Goal: Information Seeking & Learning: Find specific page/section

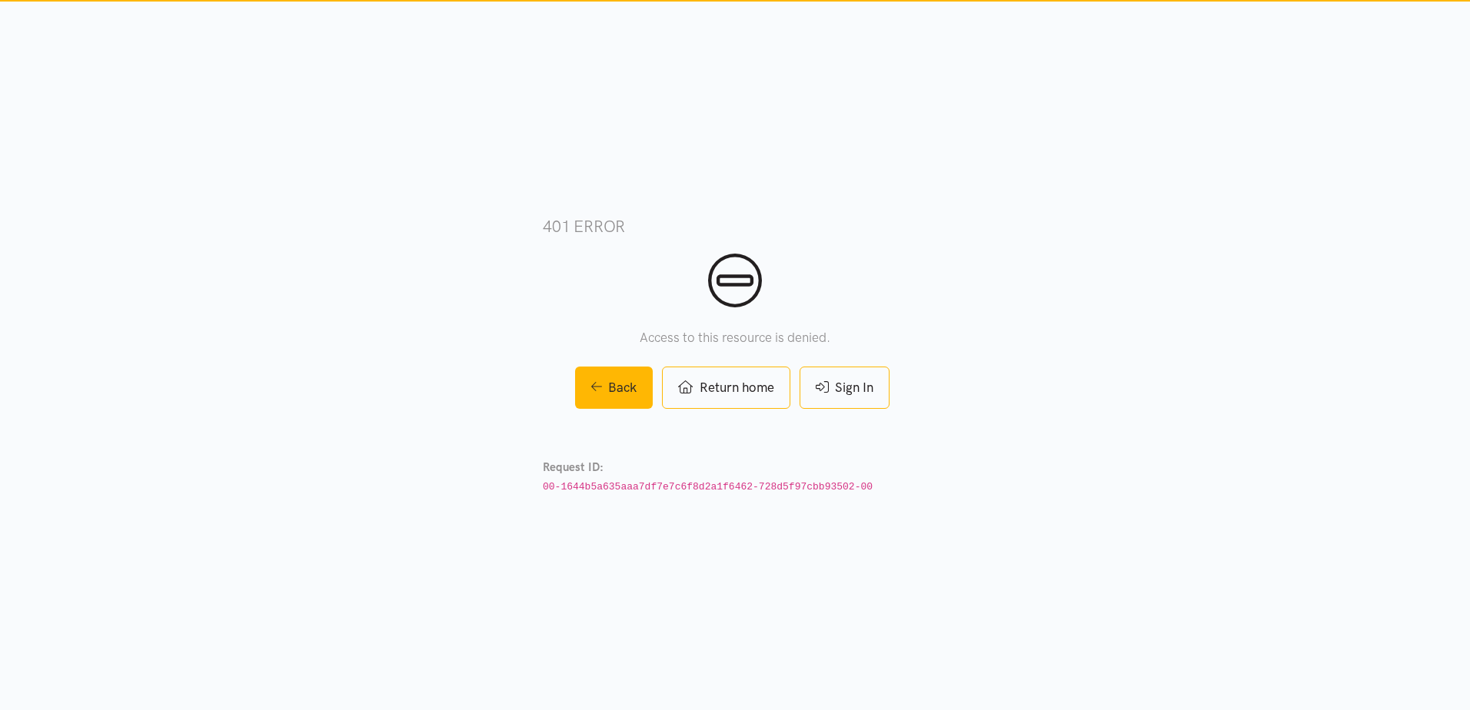
click at [871, 393] on link "Sign In" at bounding box center [845, 388] width 90 height 42
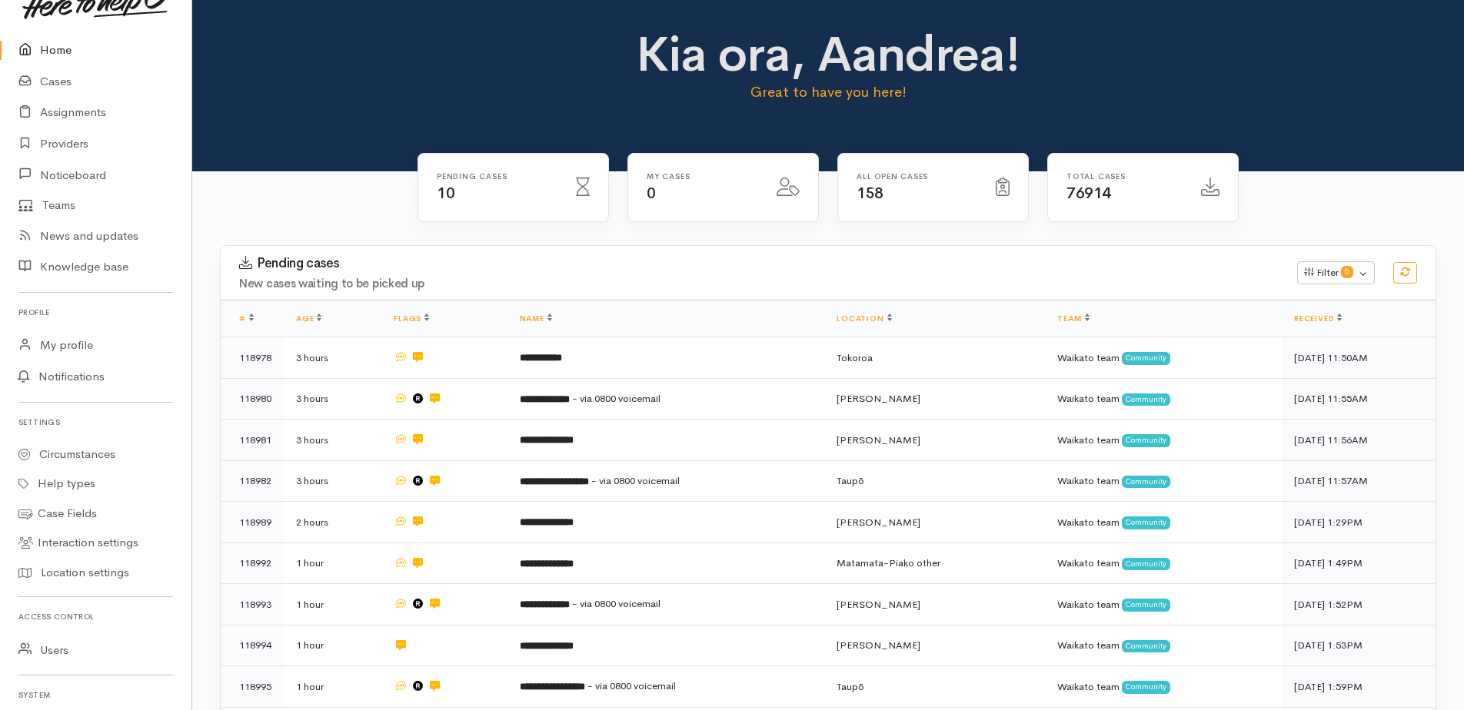
scroll to position [77, 0]
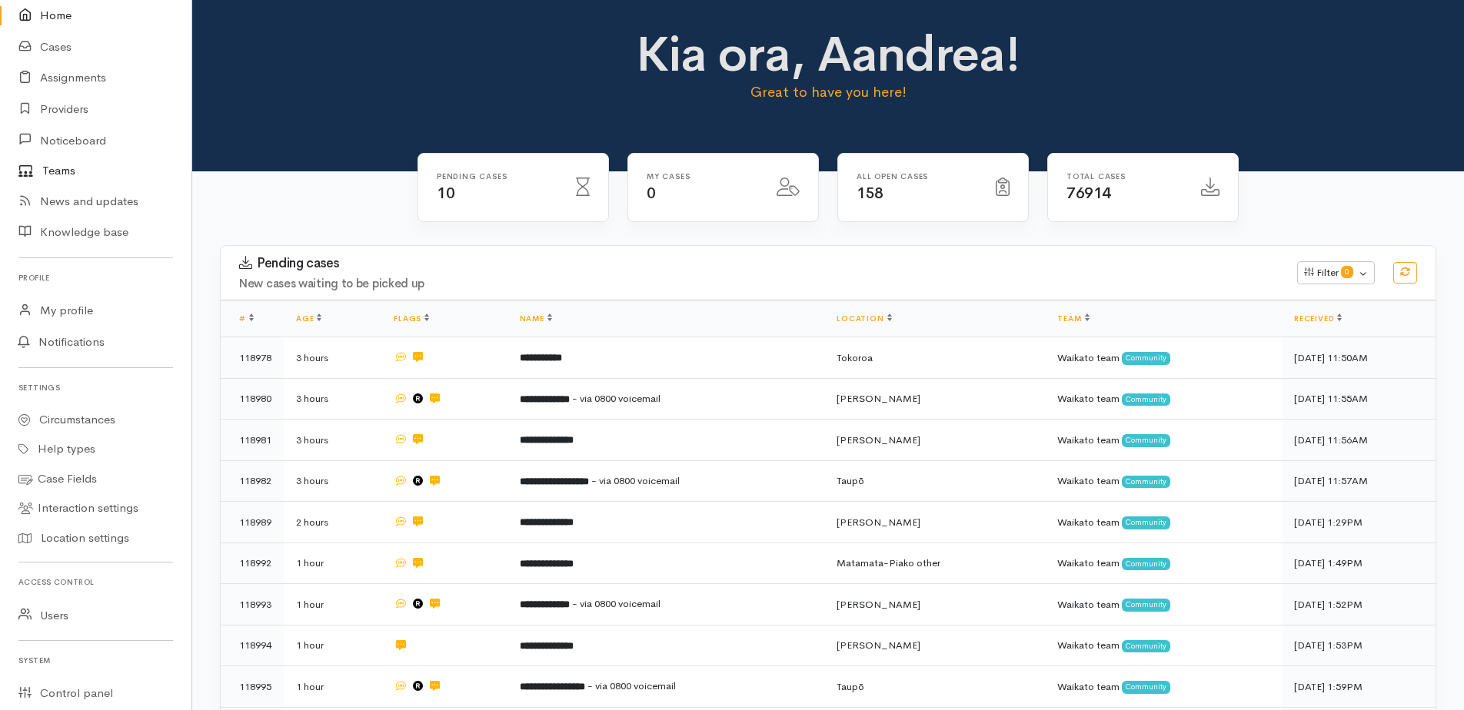
click at [70, 171] on link "Teams" at bounding box center [95, 171] width 191 height 30
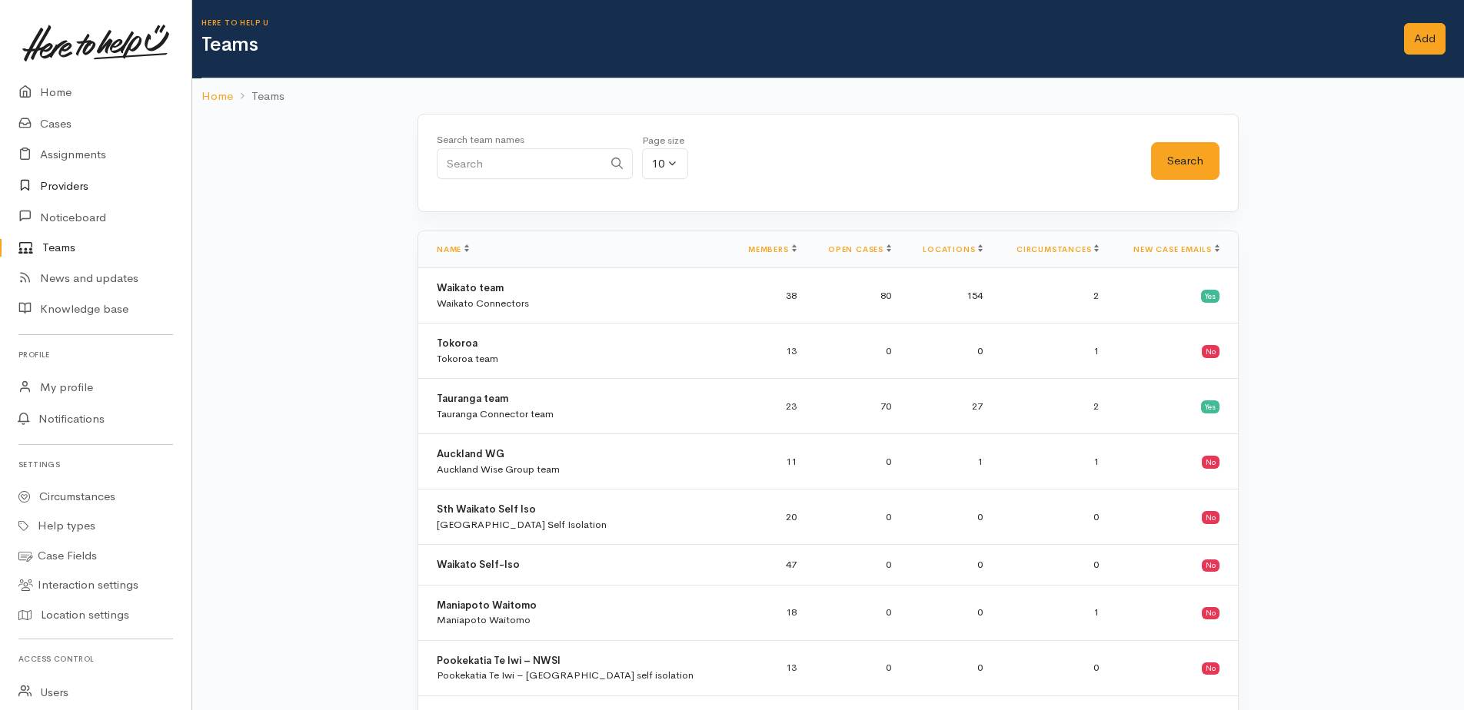
click at [35, 182] on icon at bounding box center [29, 186] width 22 height 19
click at [48, 183] on link "Providers" at bounding box center [95, 187] width 191 height 32
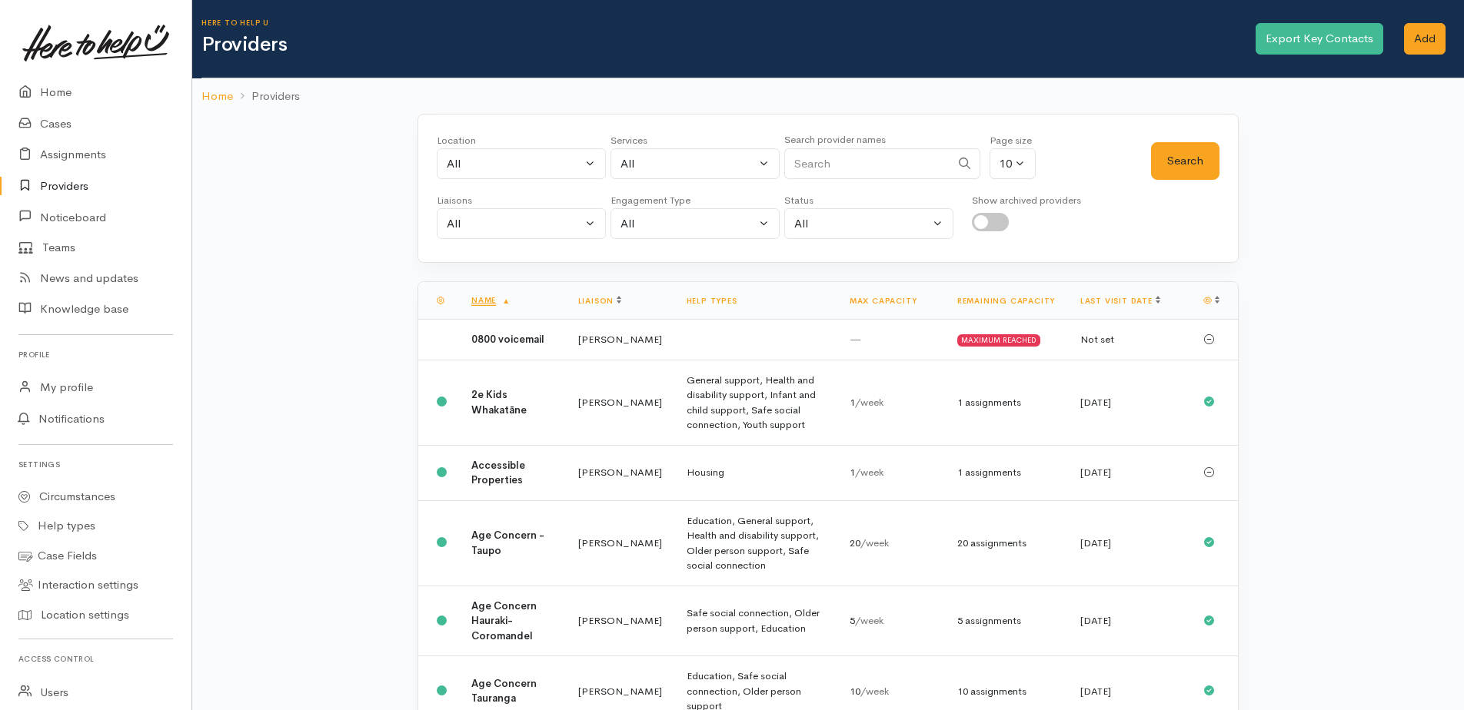
click at [829, 165] on input "Search" at bounding box center [867, 164] width 166 height 32
type input "MP Office"
click at [1188, 155] on button "Search" at bounding box center [1185, 161] width 68 height 38
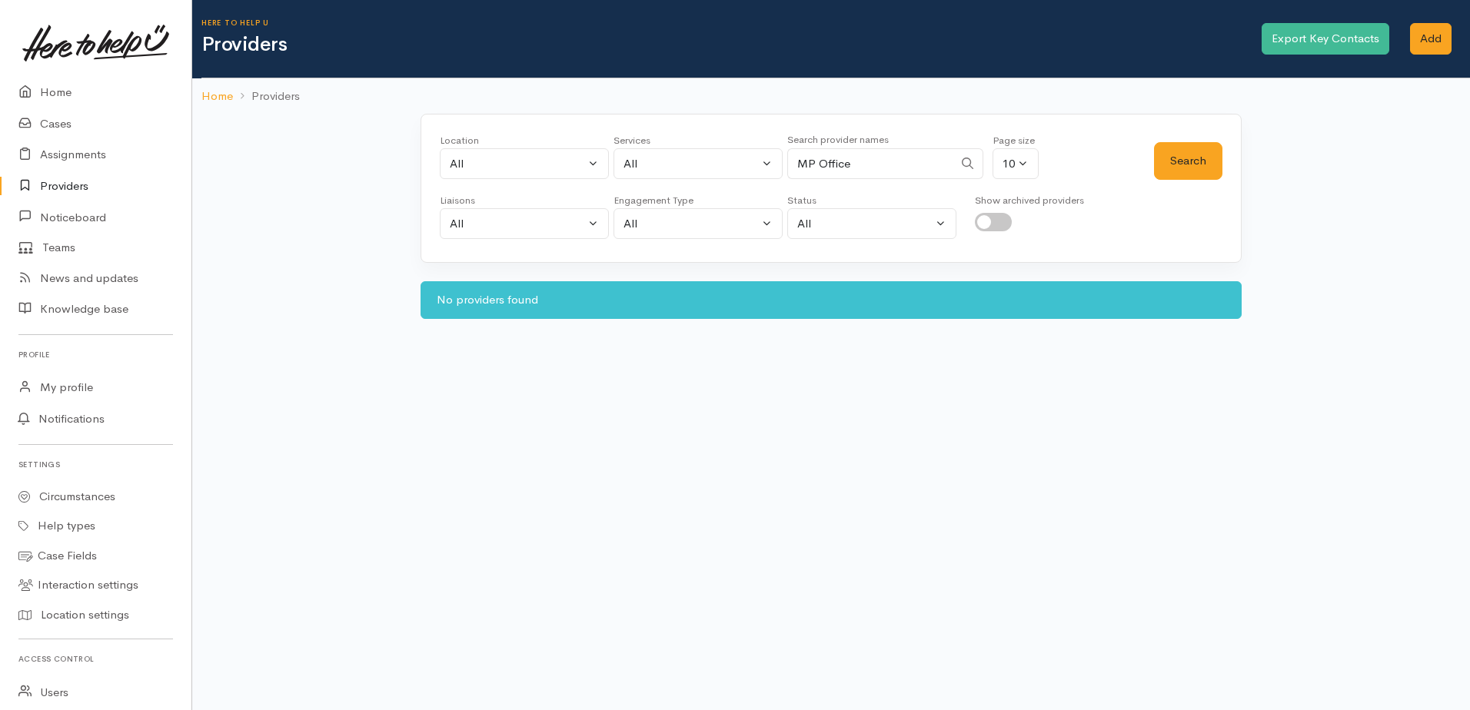
drag, startPoint x: 860, startPoint y: 161, endPoint x: 798, endPoint y: 160, distance: 62.3
click at [798, 160] on input "MP Office" at bounding box center [870, 164] width 166 height 32
type input "Uffing"
click at [1196, 155] on button "Search" at bounding box center [1188, 161] width 68 height 38
drag, startPoint x: 837, startPoint y: 168, endPoint x: 798, endPoint y: 169, distance: 38.5
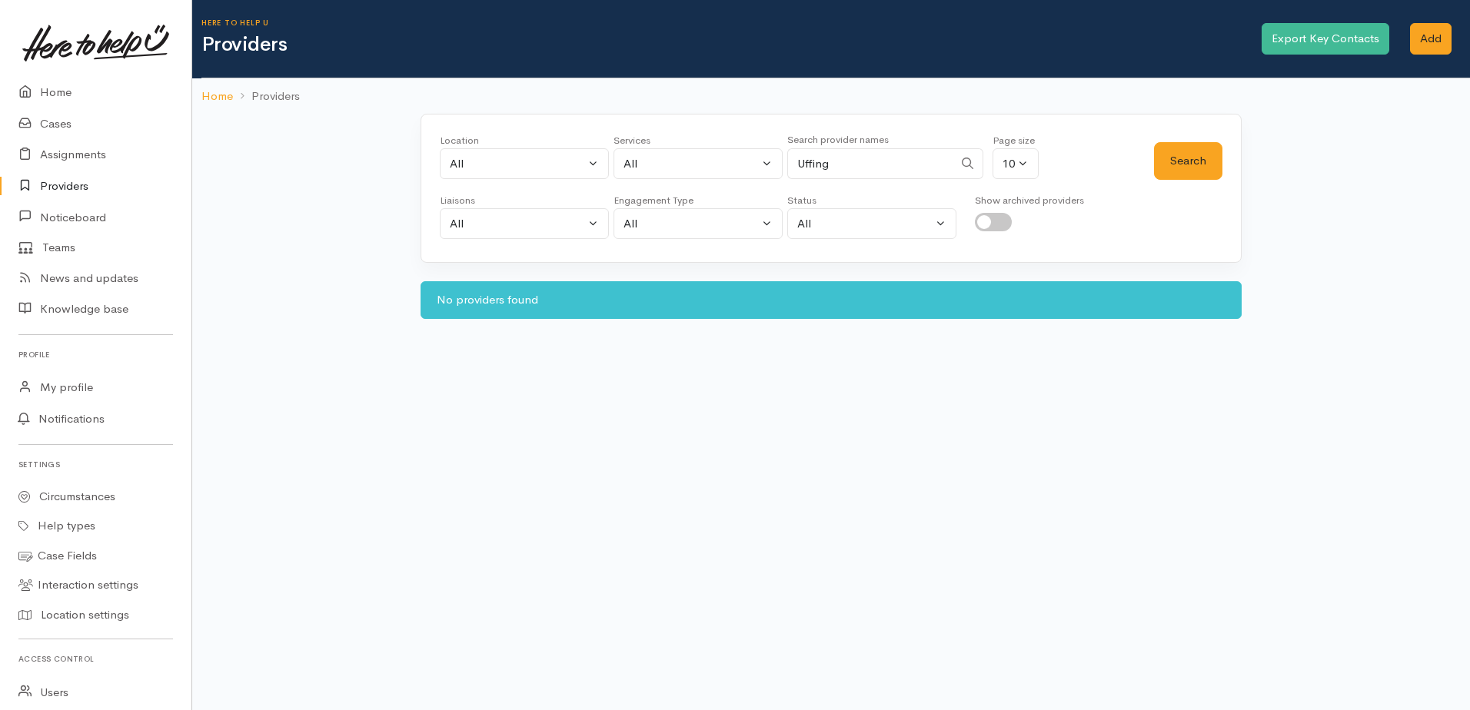
click at [798, 169] on input "Uffing" at bounding box center [870, 164] width 166 height 32
click at [55, 184] on link "Providers" at bounding box center [95, 187] width 191 height 32
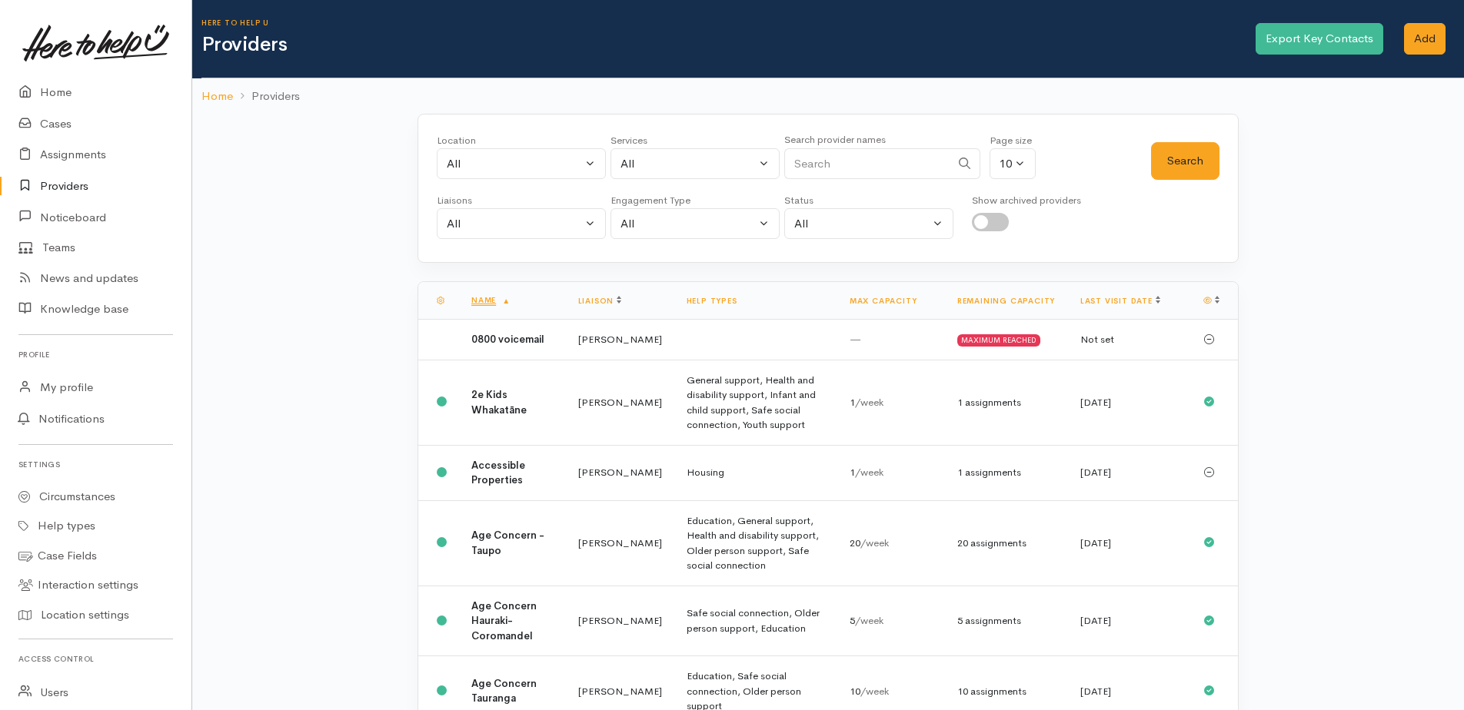
click at [817, 170] on input "Search" at bounding box center [867, 164] width 166 height 32
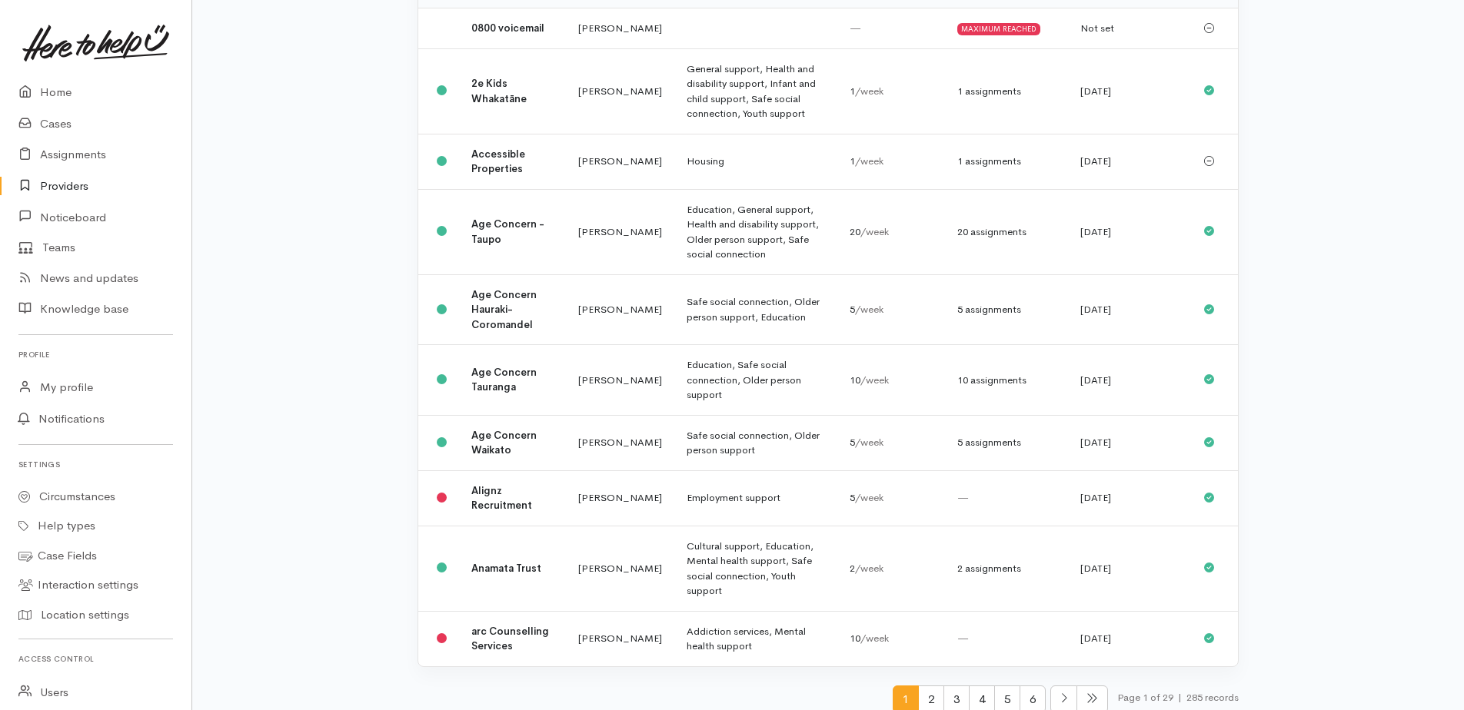
scroll to position [312, 0]
click at [923, 688] on span "2" at bounding box center [931, 699] width 26 height 28
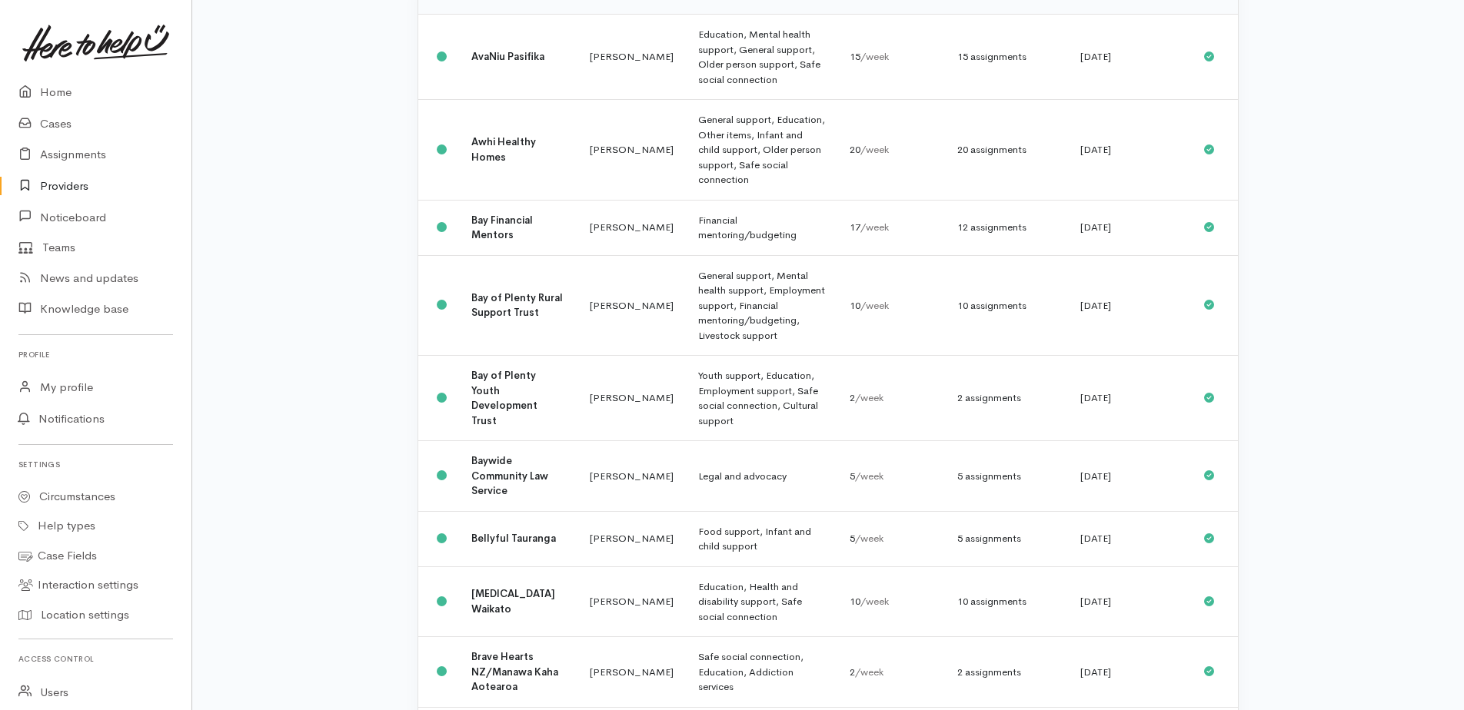
scroll to position [371, 0]
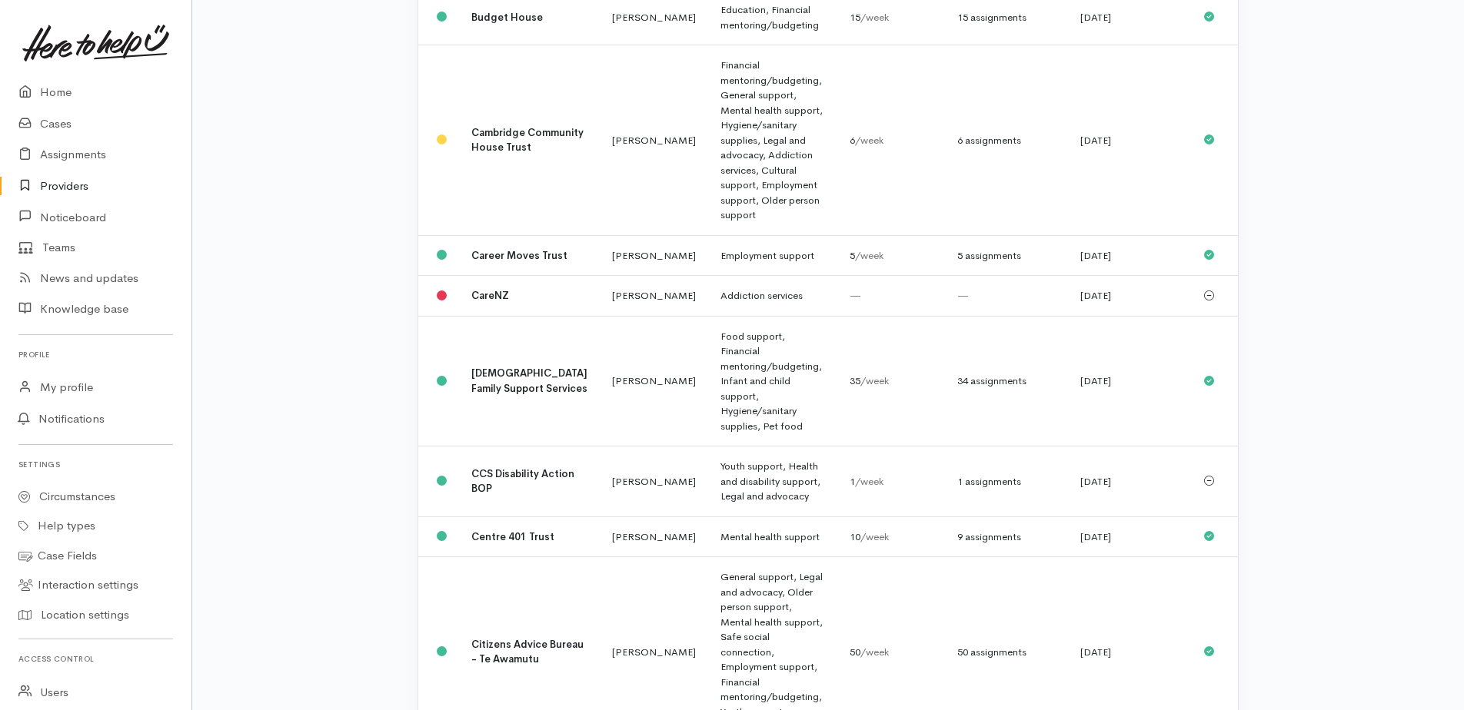
scroll to position [446, 0]
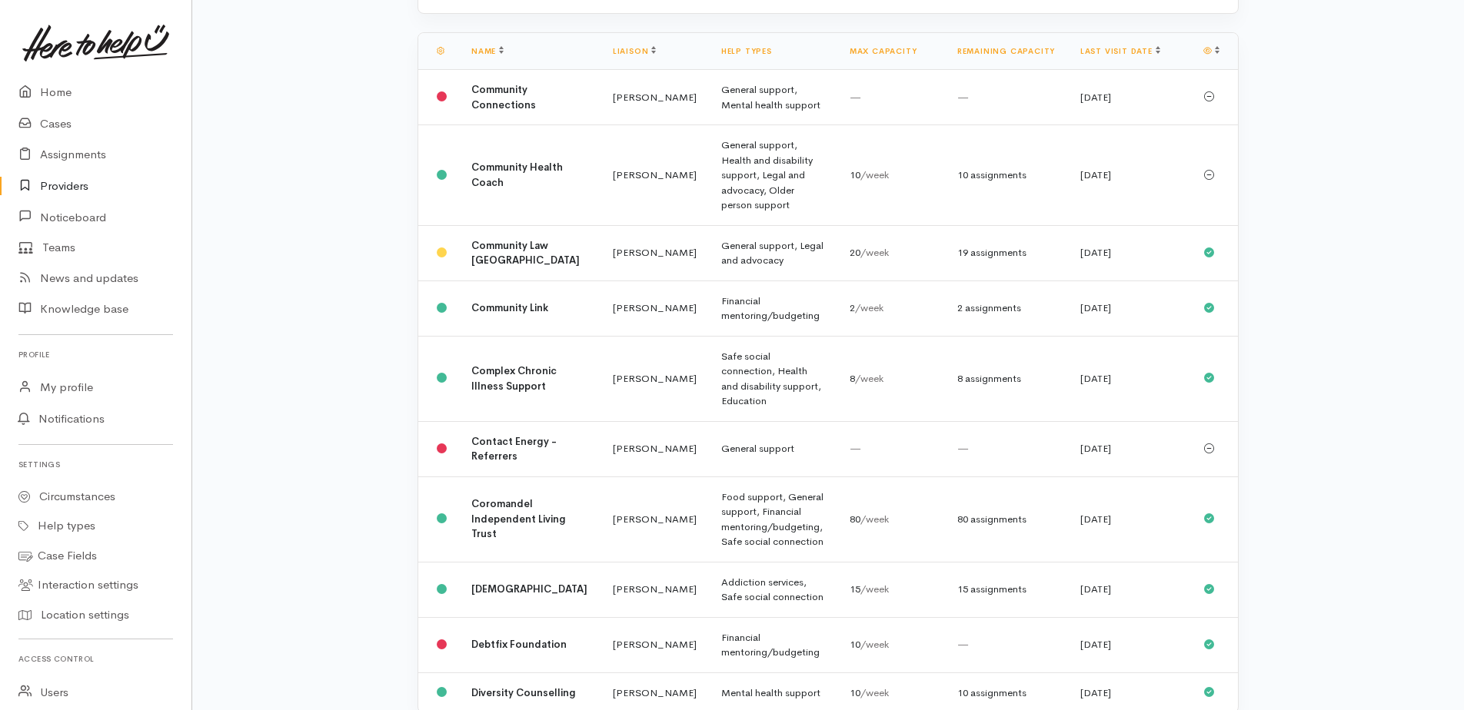
scroll to position [251, 0]
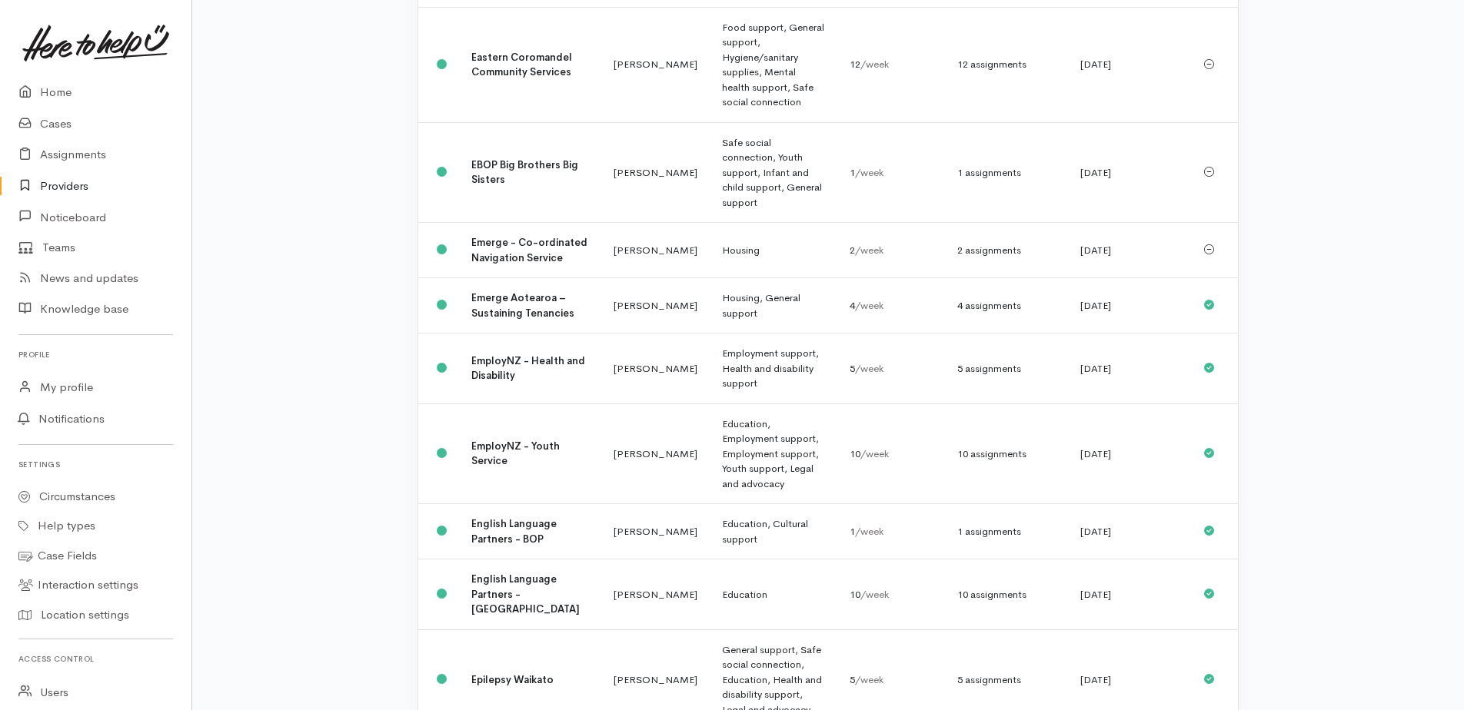
scroll to position [386, 0]
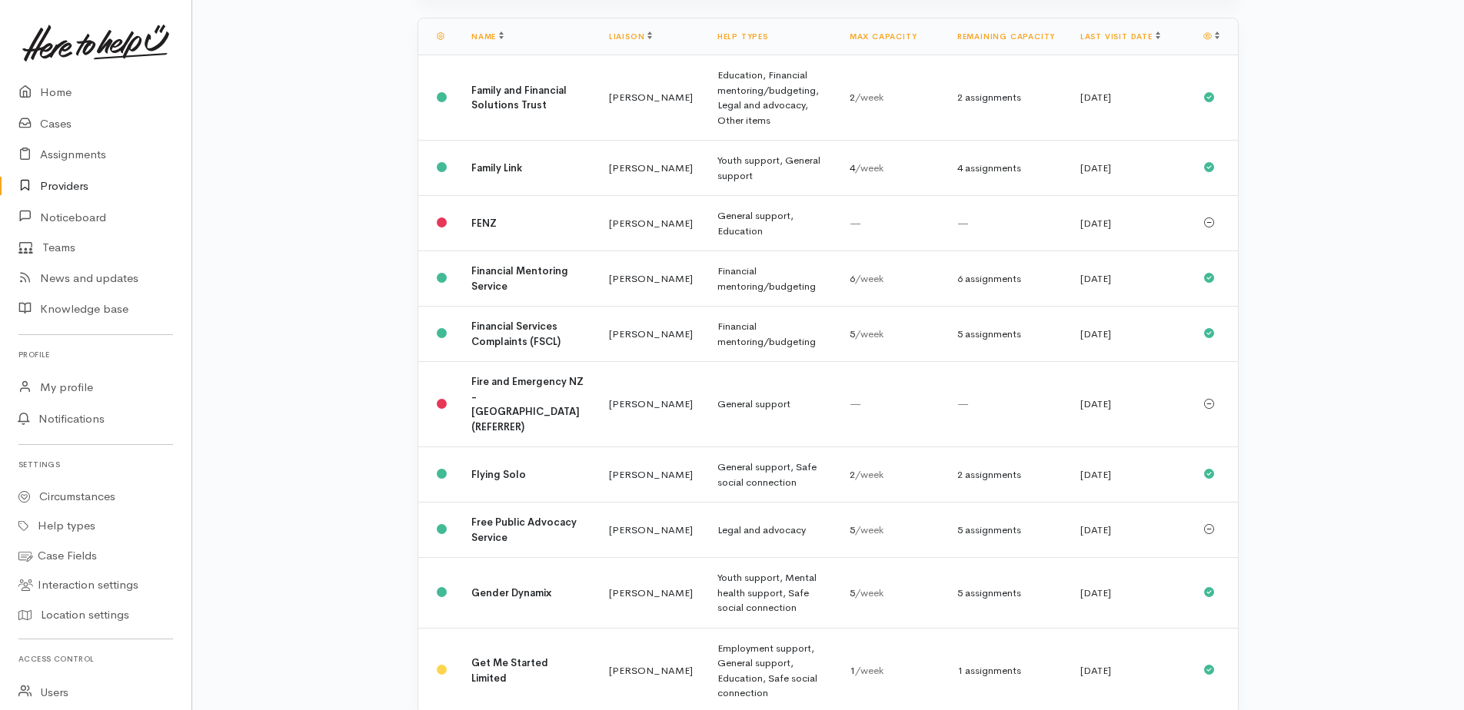
scroll to position [281, 0]
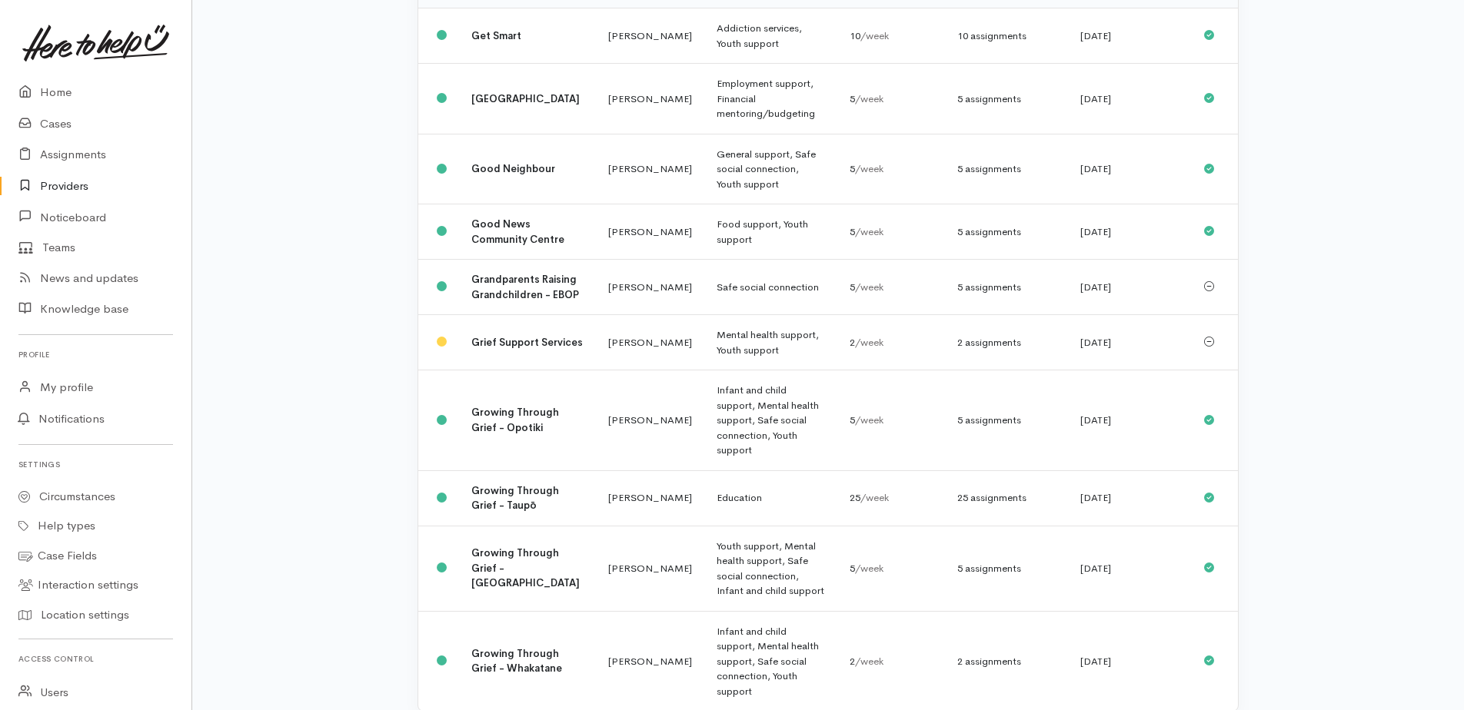
scroll to position [311, 0]
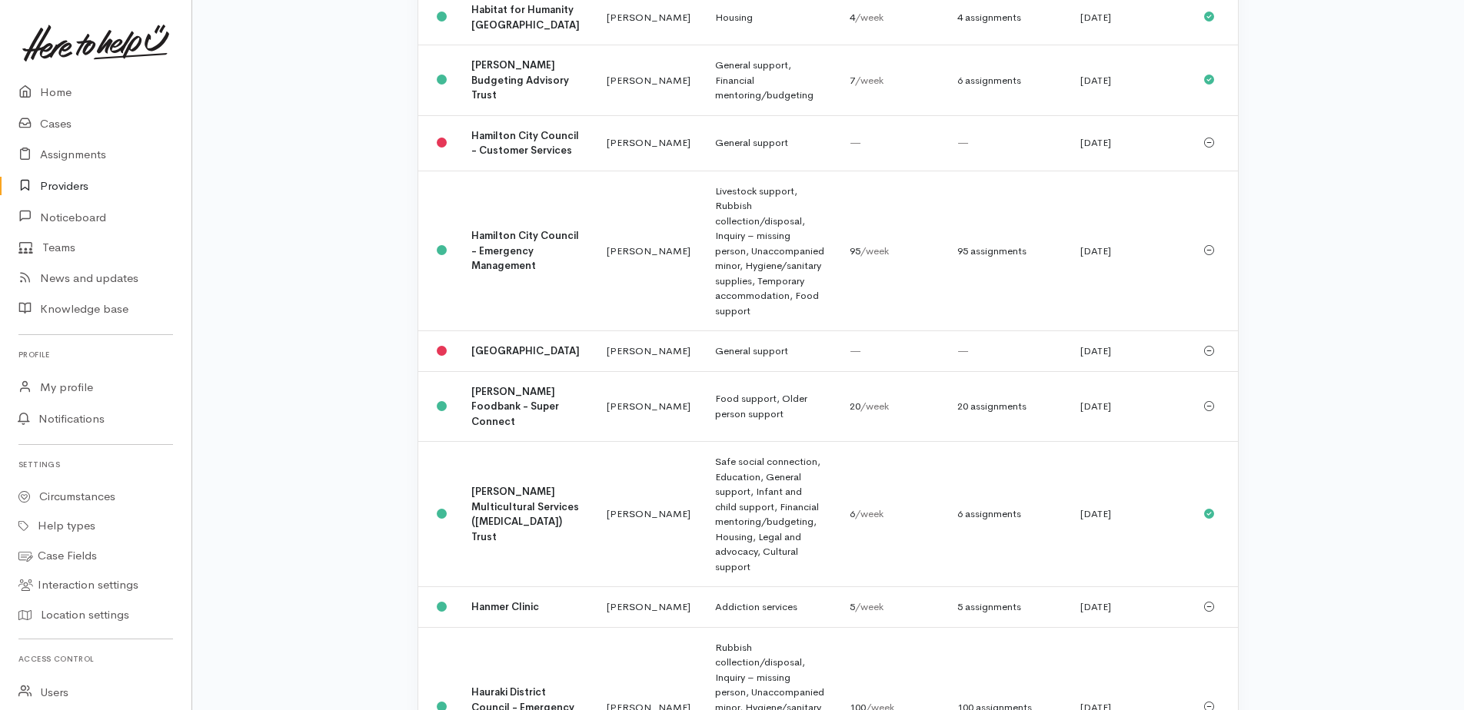
scroll to position [461, 0]
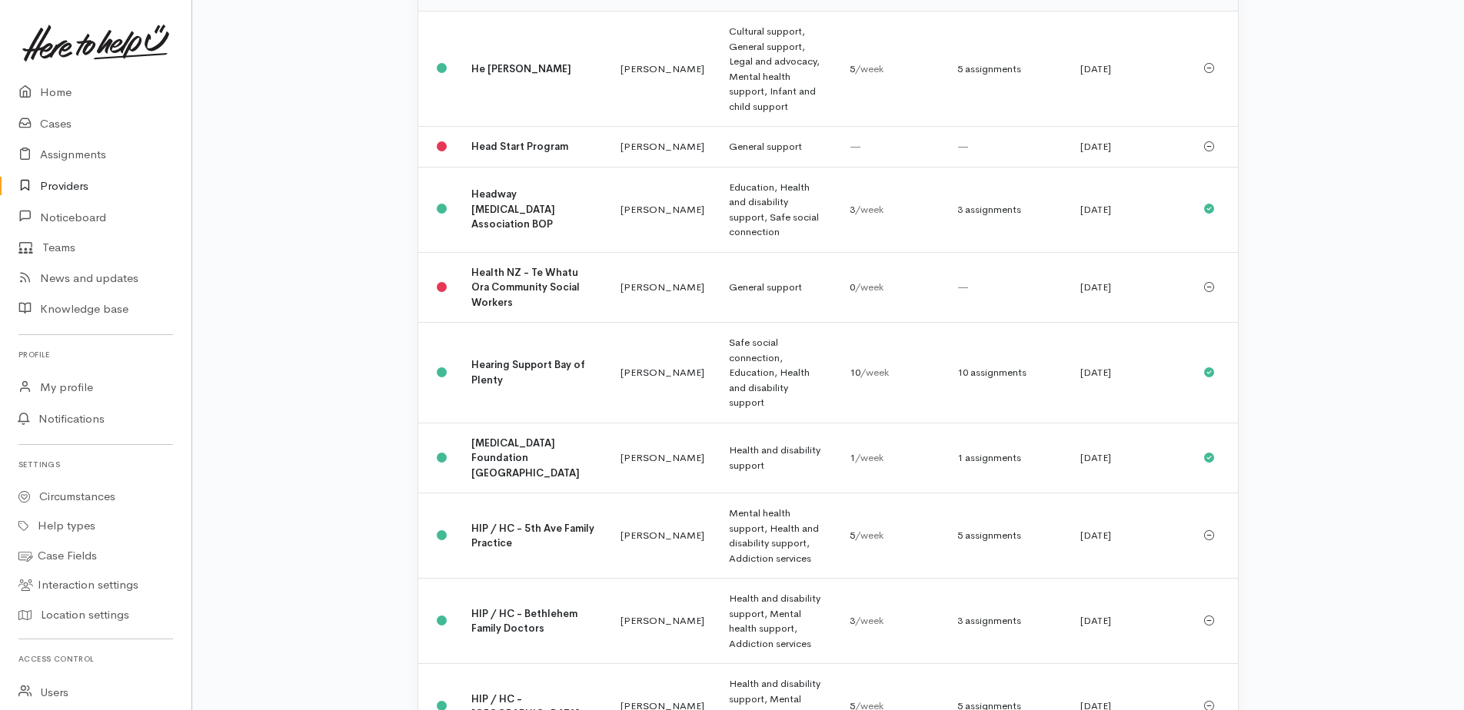
scroll to position [371, 0]
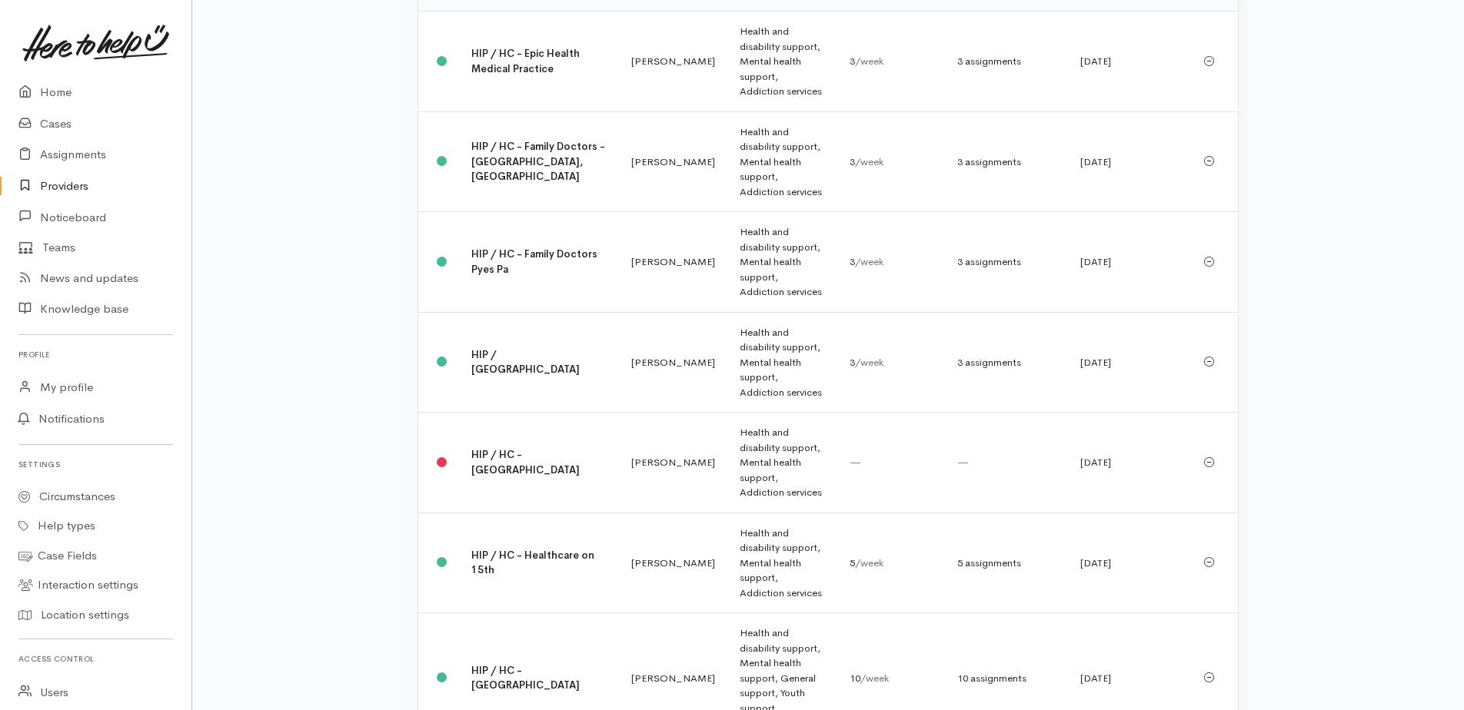
scroll to position [401, 0]
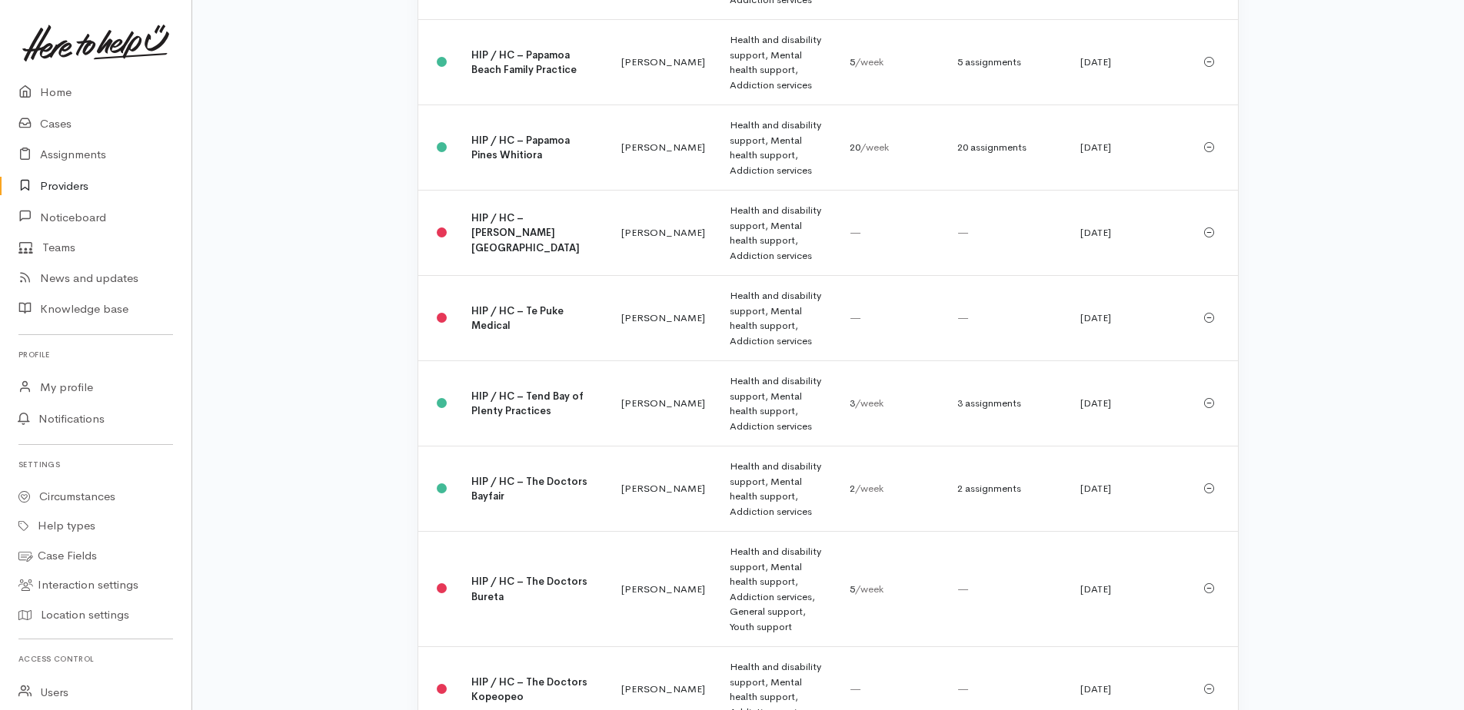
scroll to position [386, 0]
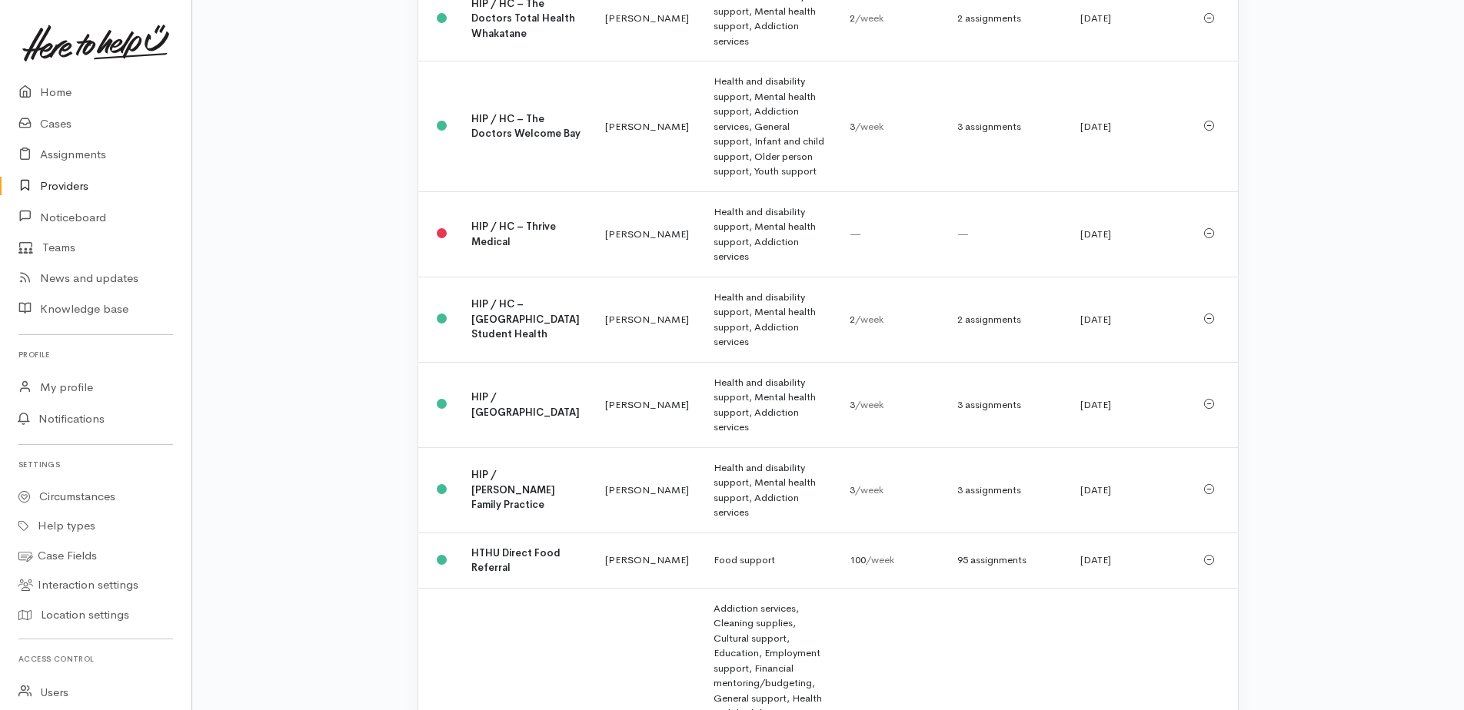
scroll to position [581, 0]
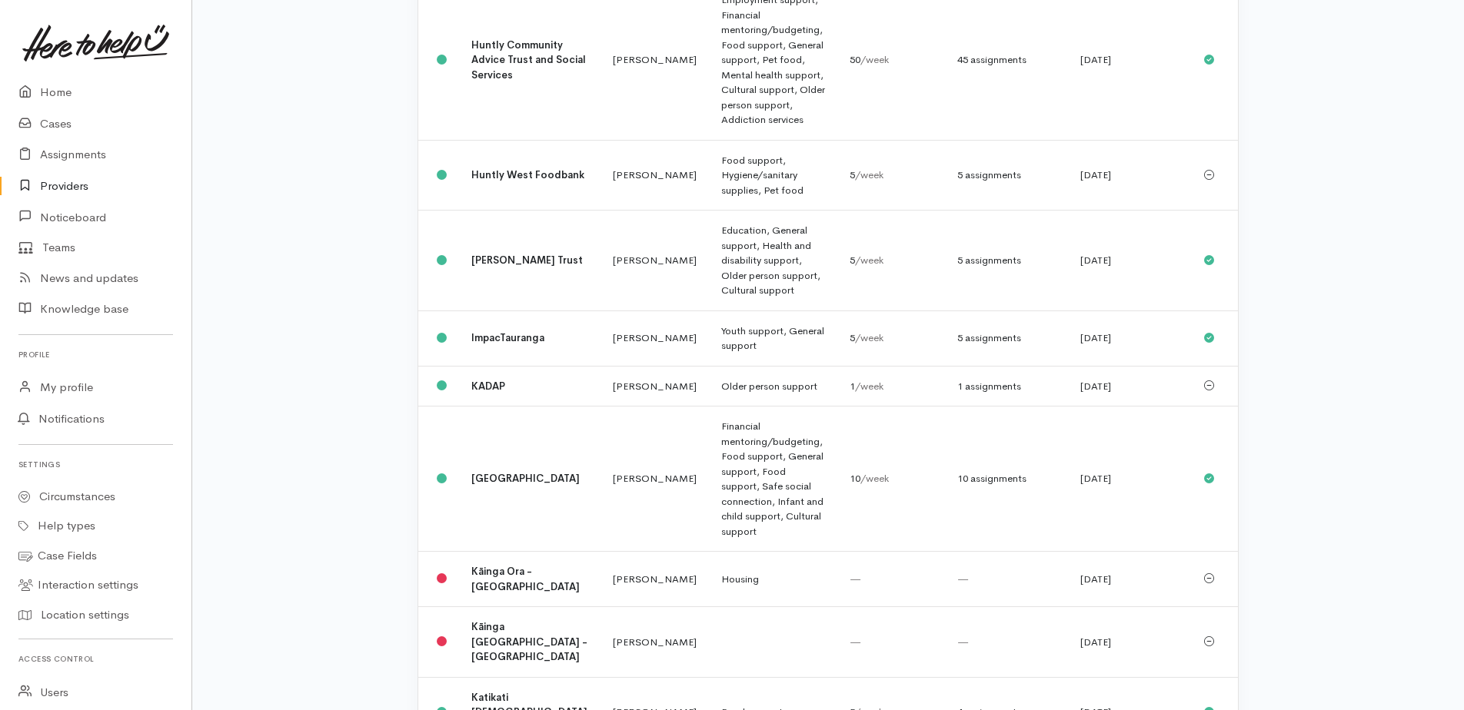
scroll to position [0, 0]
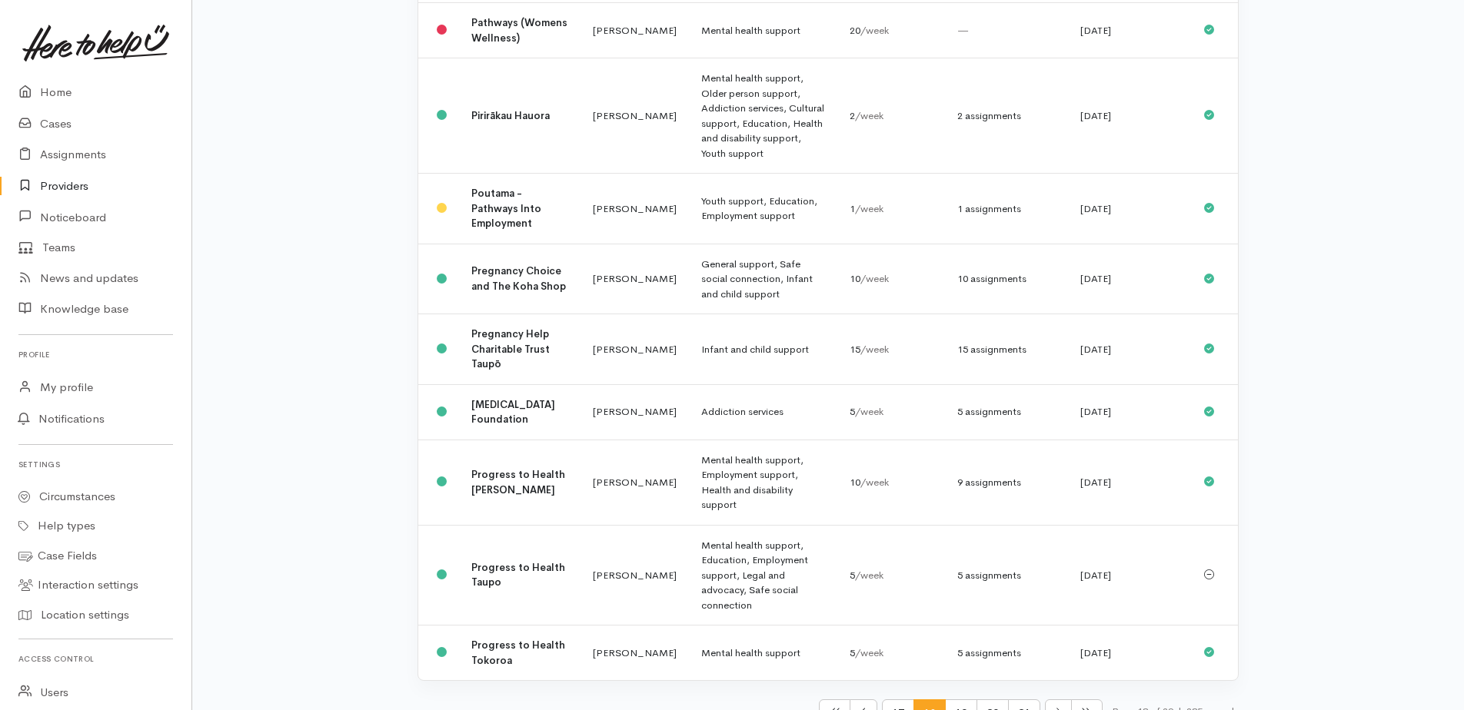
click at [954, 700] on span "19" at bounding box center [961, 714] width 32 height 28
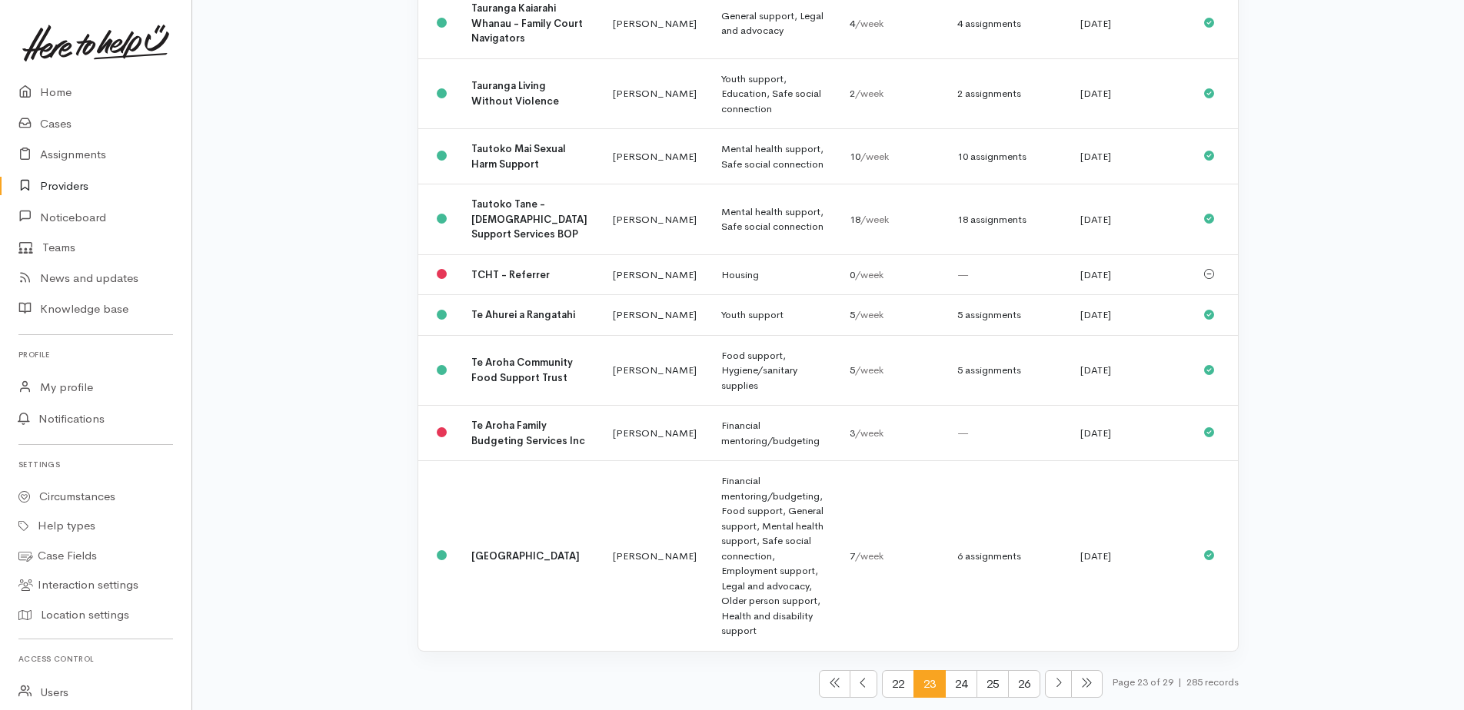
scroll to position [461, 0]
click at [958, 686] on span "24" at bounding box center [961, 684] width 32 height 28
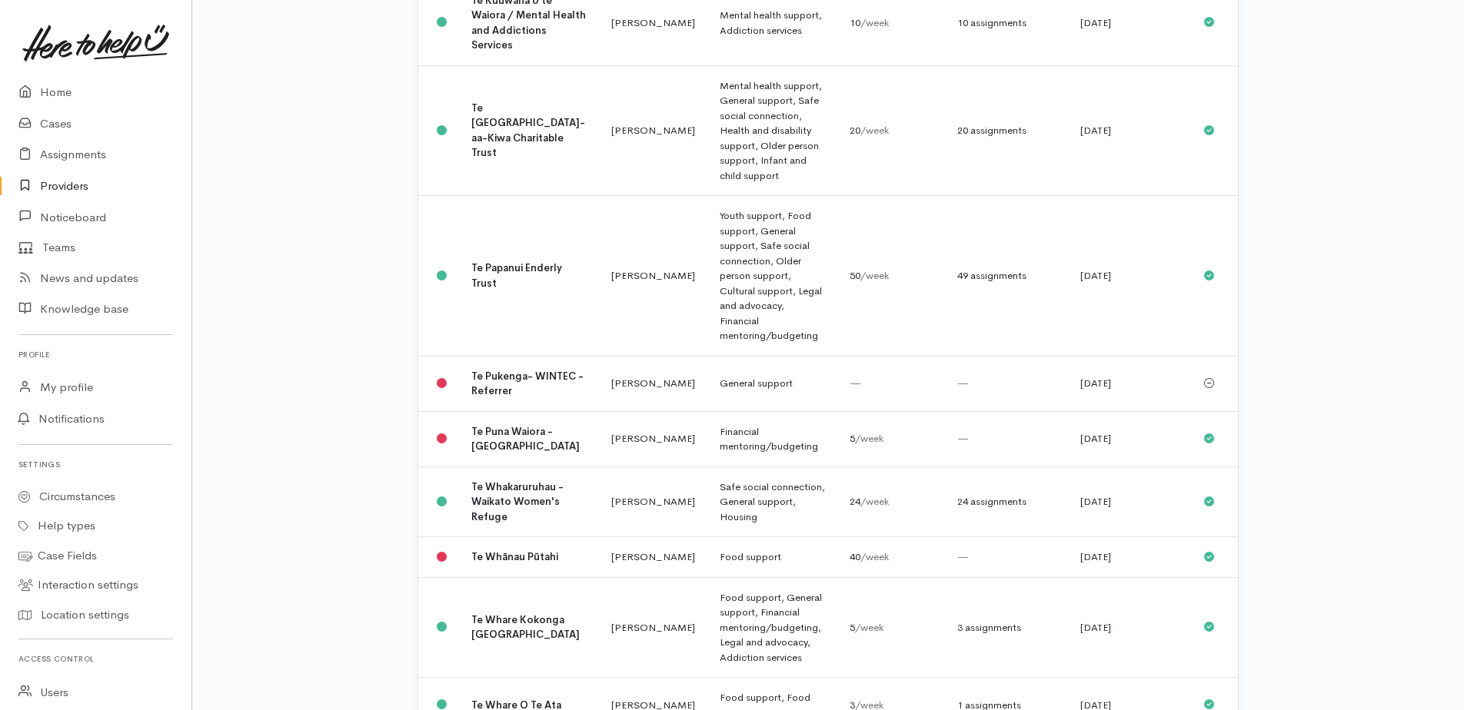
scroll to position [476, 0]
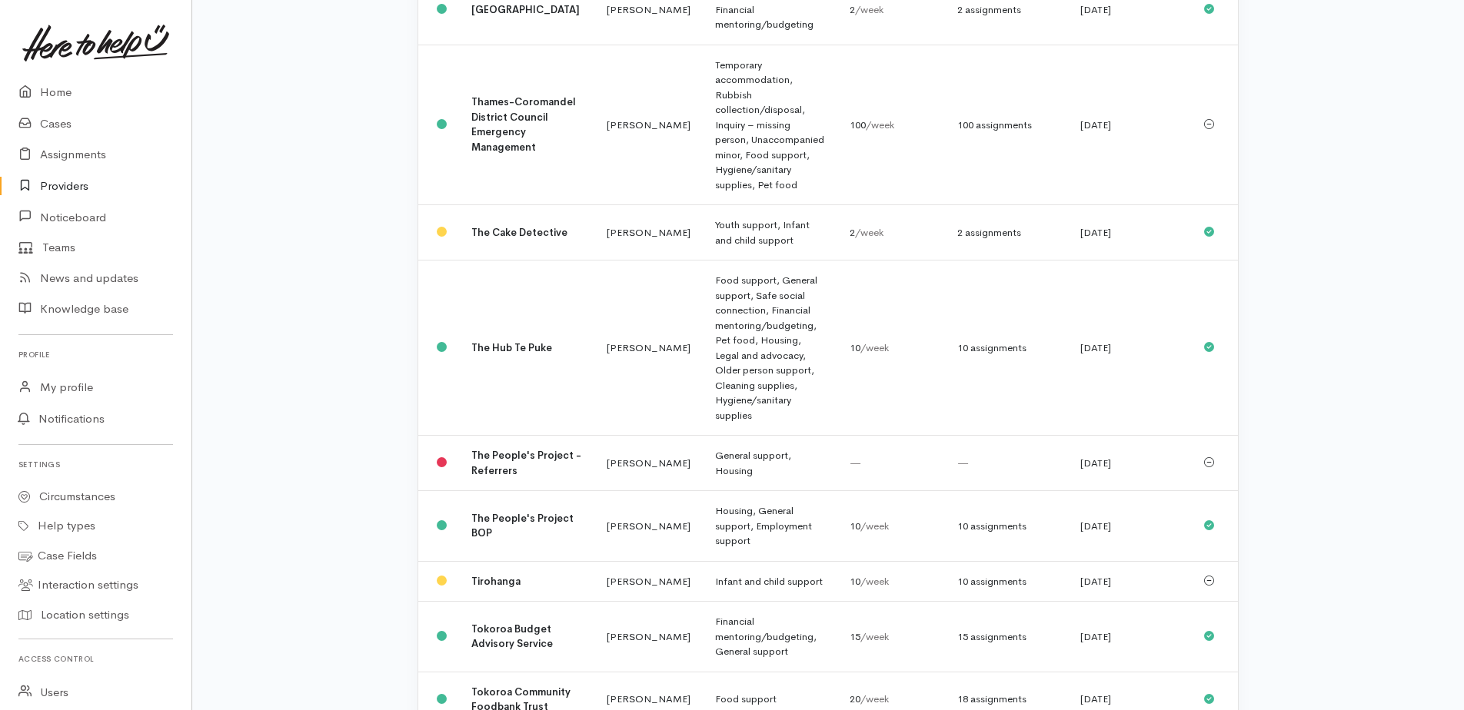
scroll to position [401, 0]
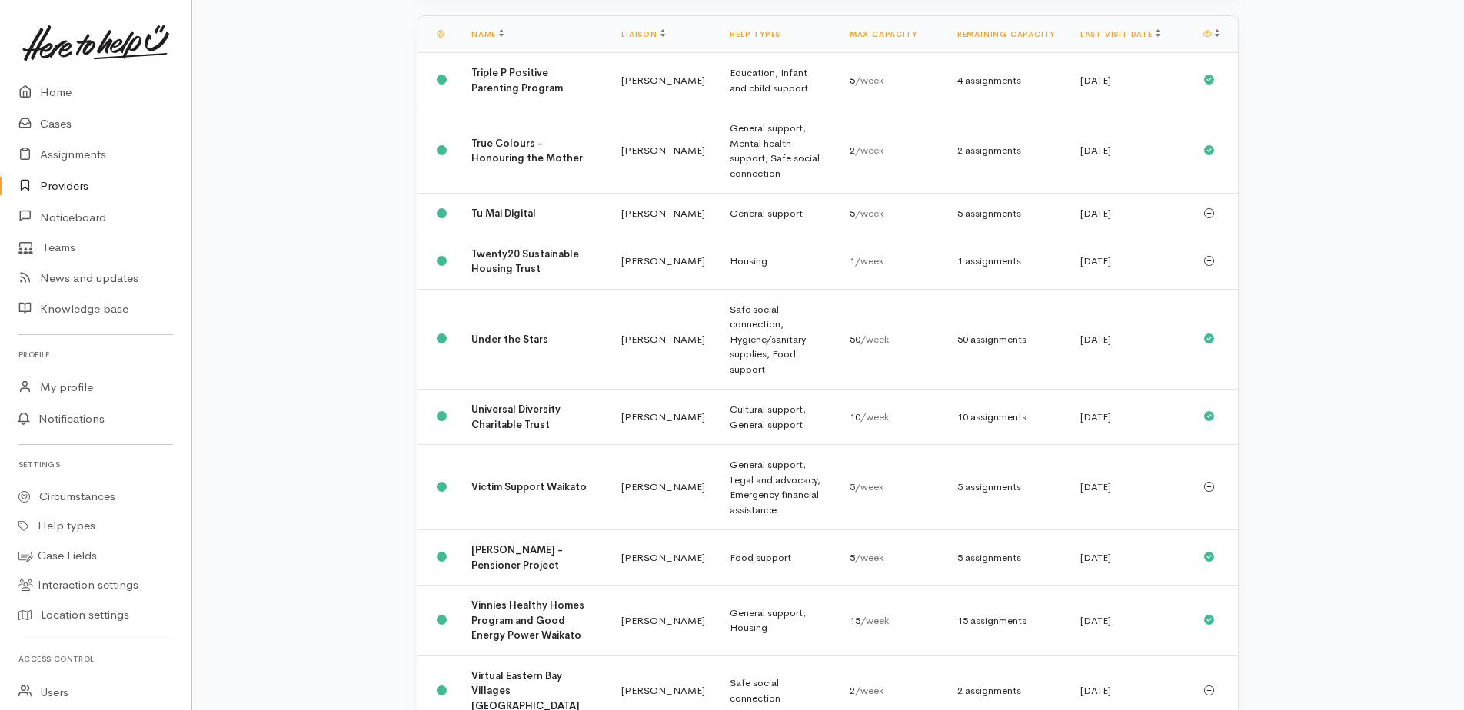
scroll to position [281, 0]
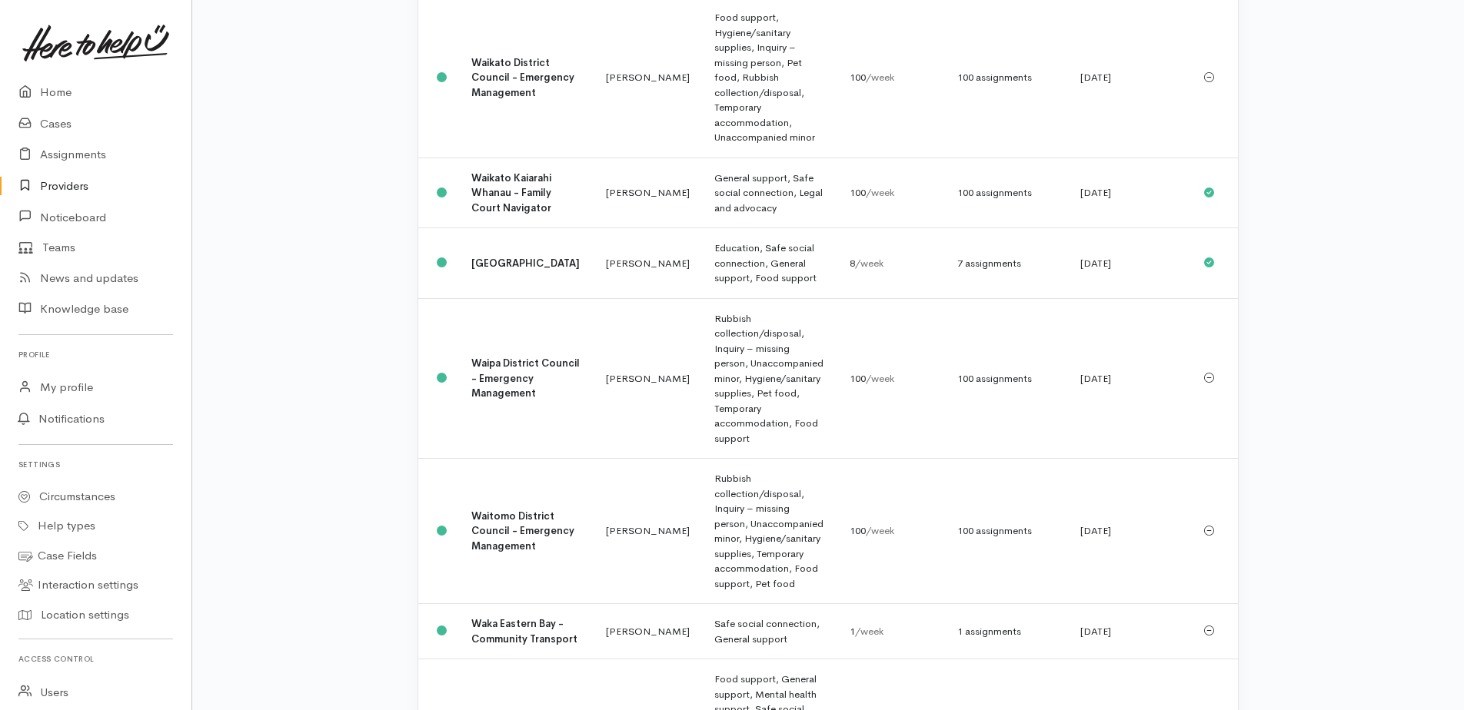
scroll to position [641, 0]
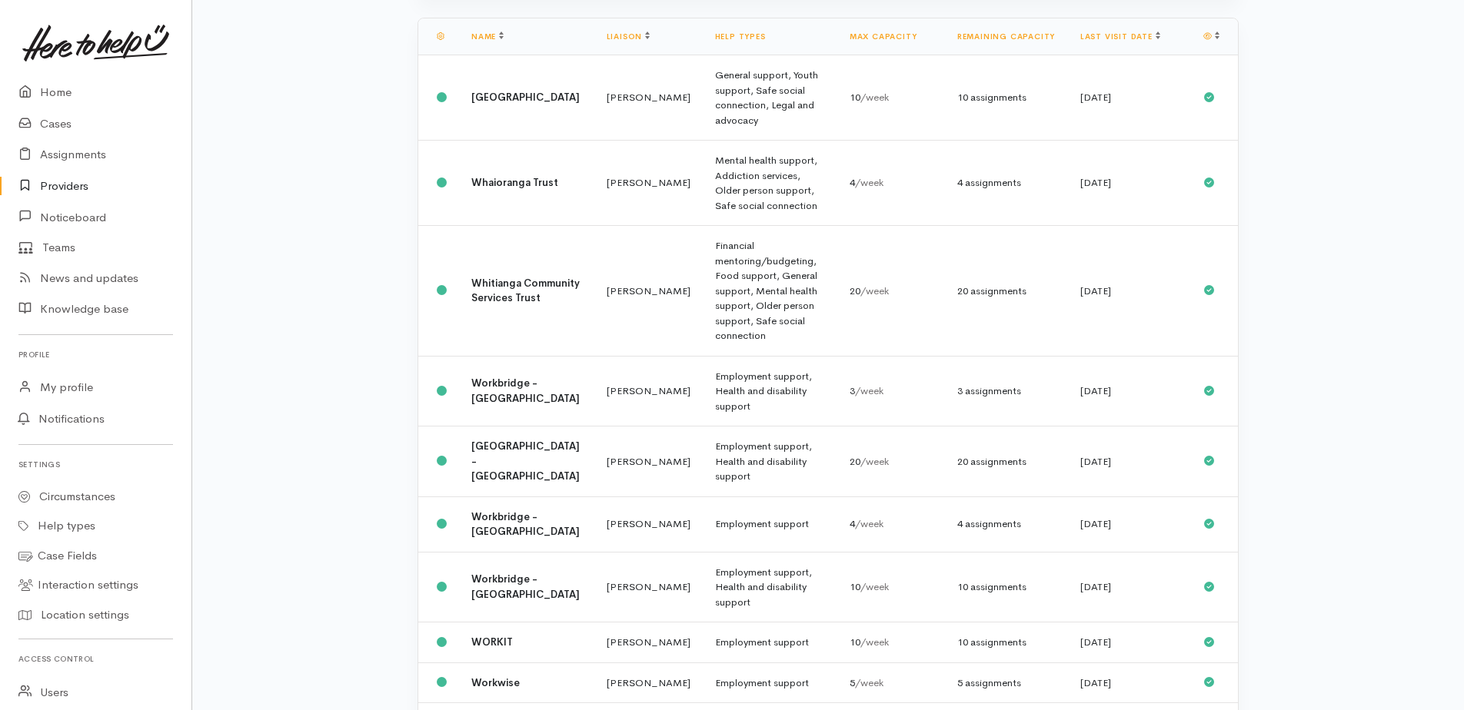
scroll to position [266, 0]
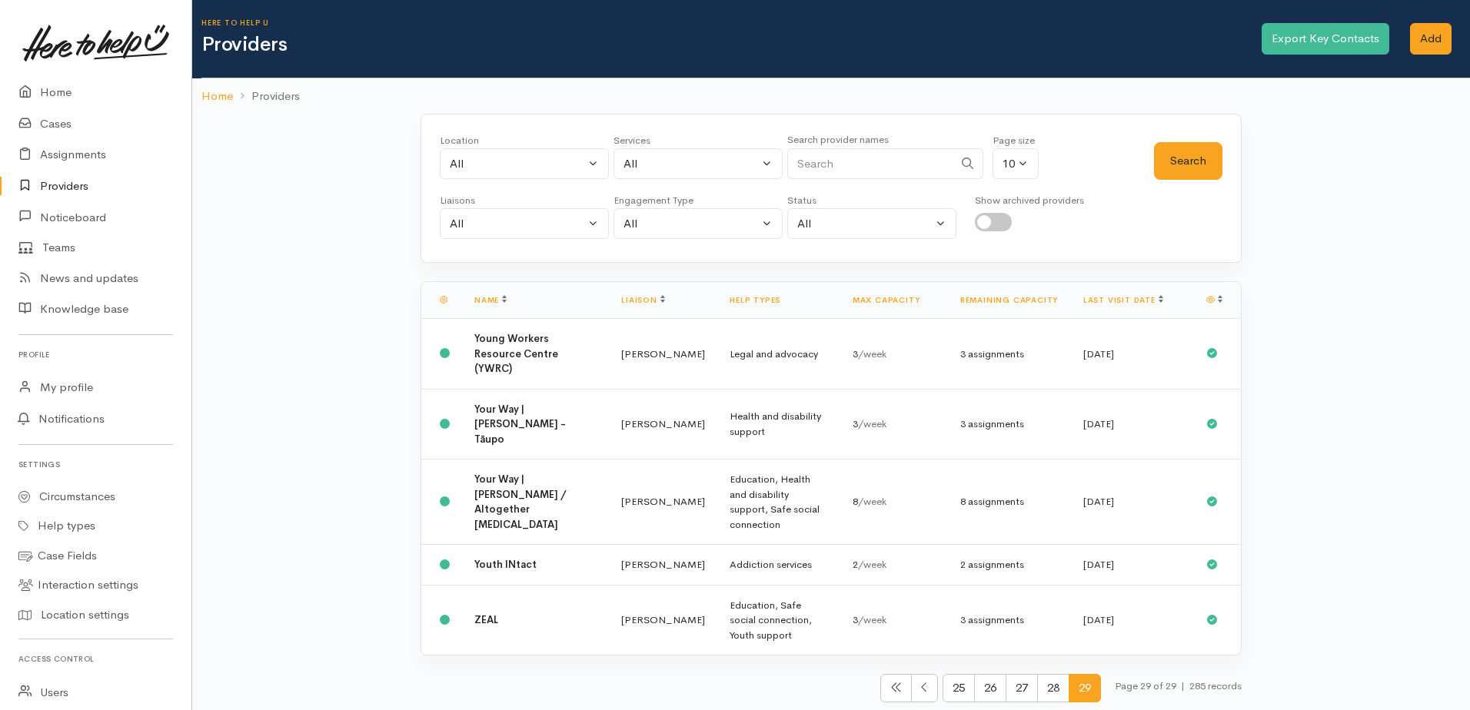
click at [890, 682] on icon at bounding box center [896, 688] width 12 height 12
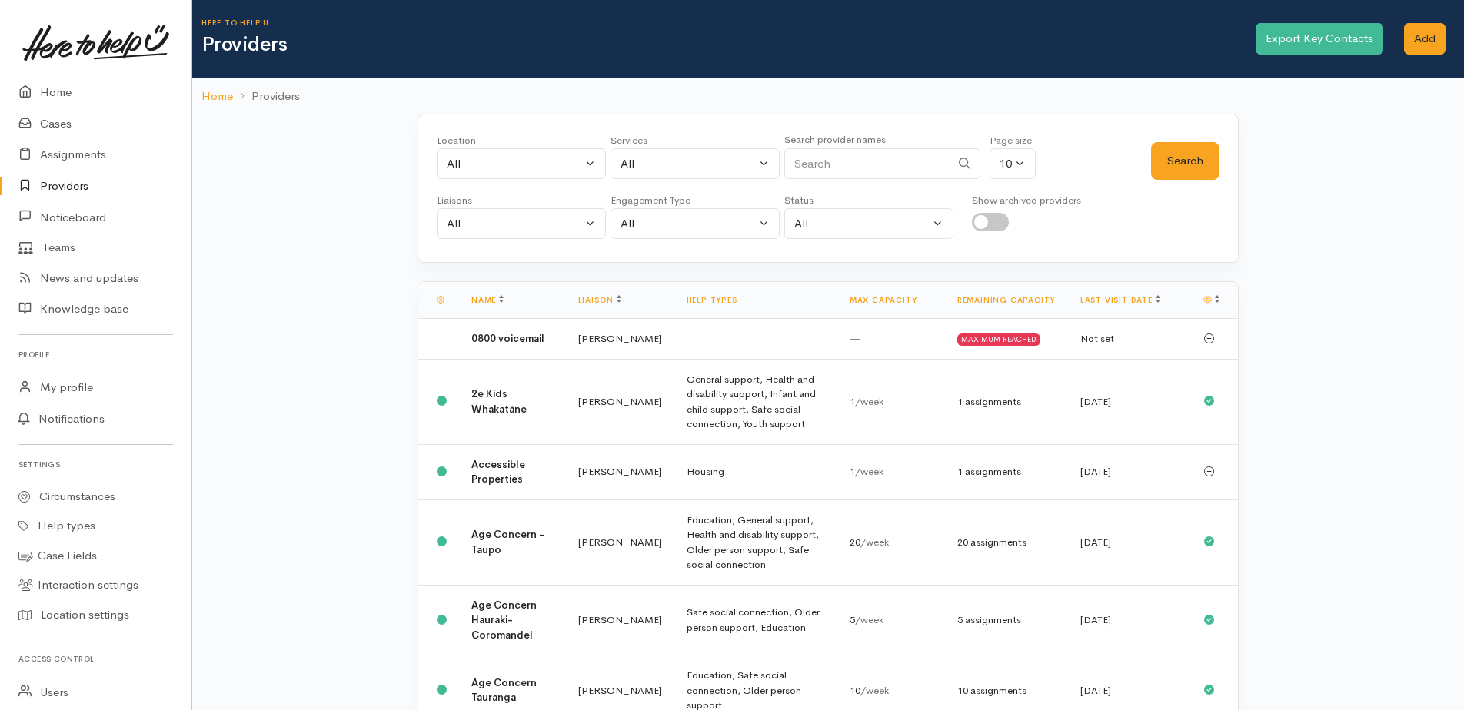
click at [835, 156] on input "Search" at bounding box center [867, 164] width 166 height 32
click at [860, 159] on input "Search" at bounding box center [867, 164] width 166 height 32
click at [1210, 154] on button "Search" at bounding box center [1185, 161] width 68 height 38
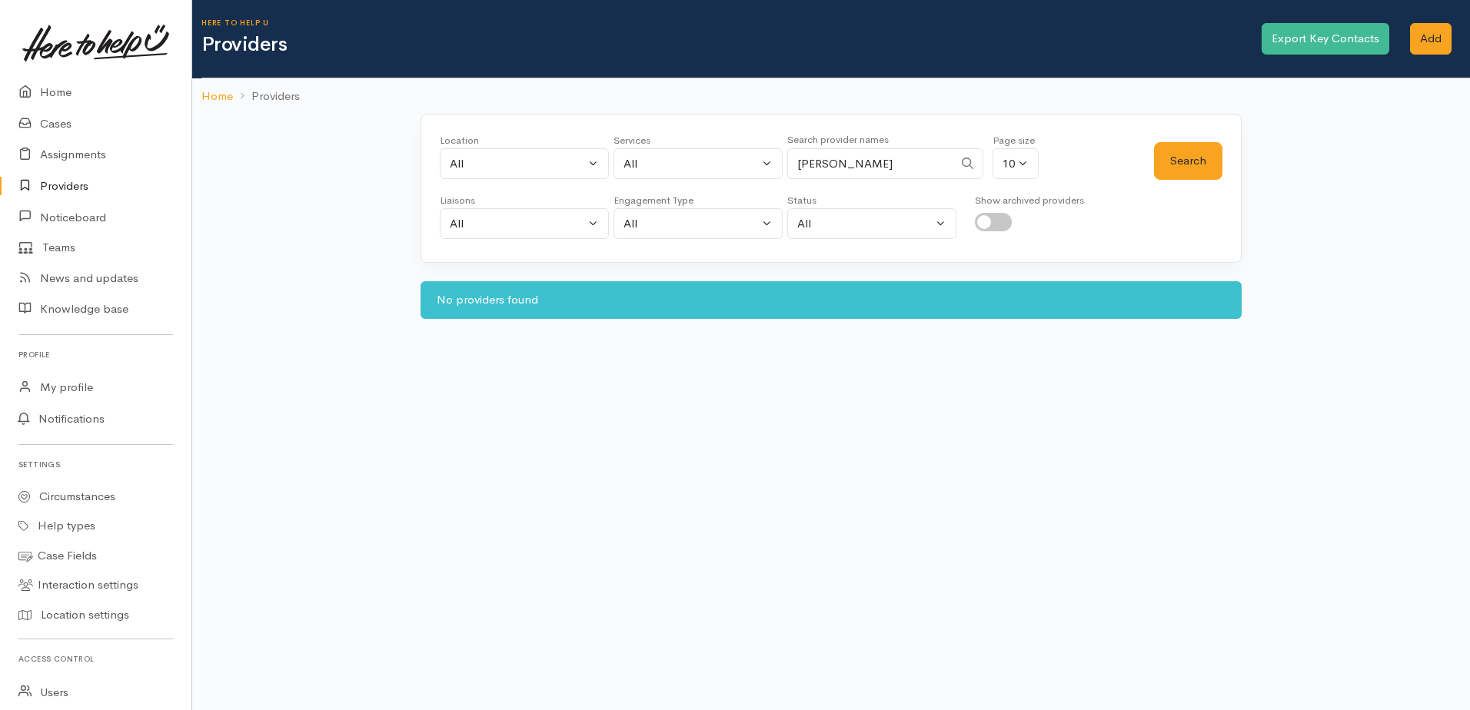
drag, startPoint x: 836, startPoint y: 159, endPoint x: 792, endPoint y: 161, distance: 43.9
click at [792, 161] on input "sam" at bounding box center [870, 164] width 166 height 32
click at [1198, 154] on button "Search" at bounding box center [1188, 161] width 68 height 38
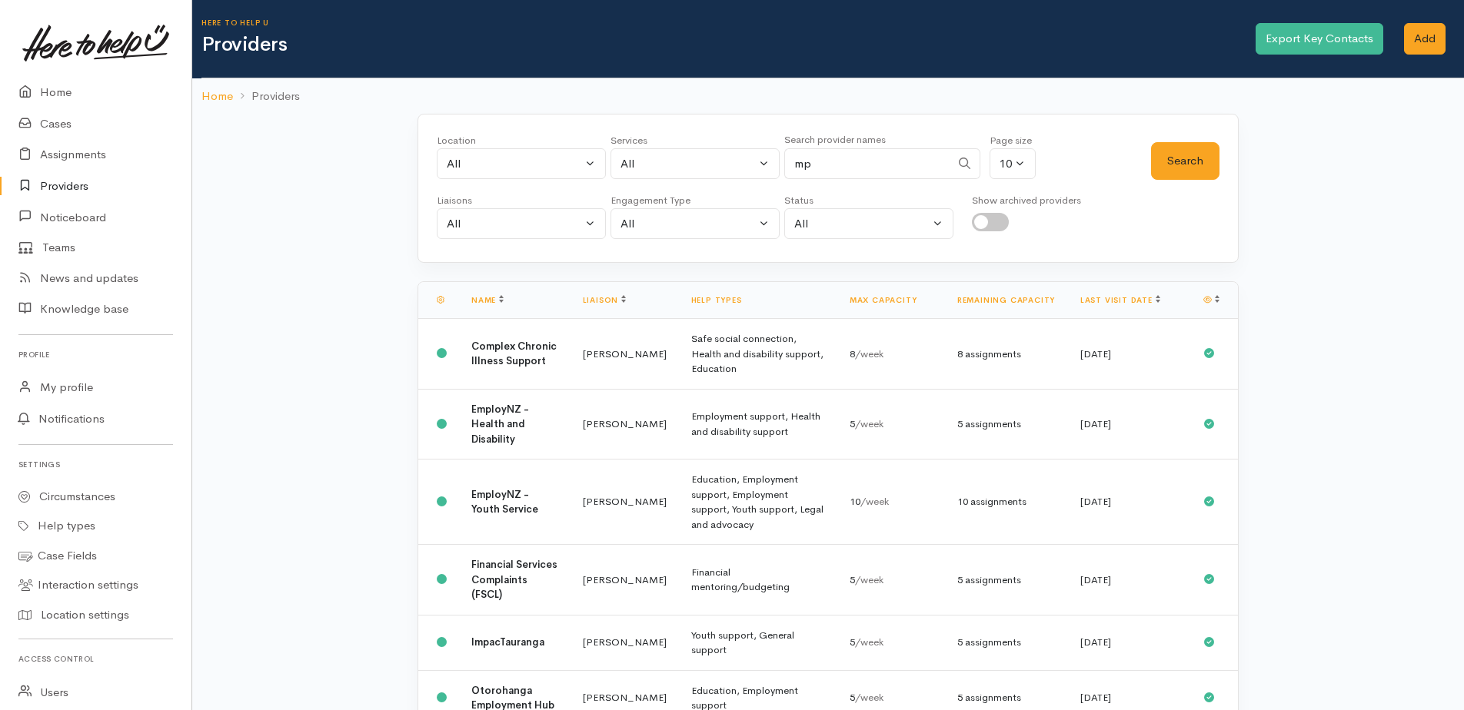
drag, startPoint x: 838, startPoint y: 162, endPoint x: 794, endPoint y: 165, distance: 43.9
click at [794, 165] on input "mp" at bounding box center [867, 164] width 166 height 32
type input "Office"
click at [1160, 164] on button "Search" at bounding box center [1185, 161] width 68 height 38
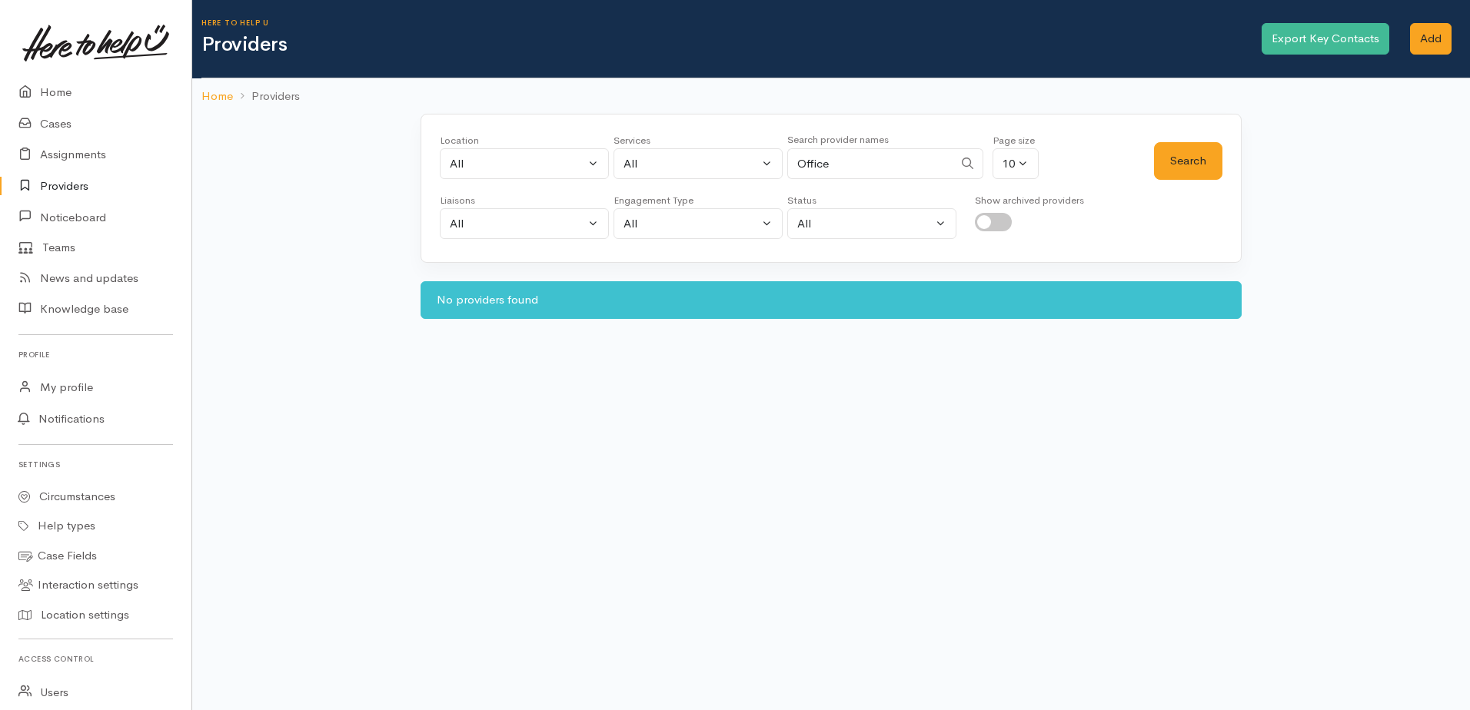
drag, startPoint x: 863, startPoint y: 161, endPoint x: 792, endPoint y: 152, distance: 71.2
click at [766, 162] on div "Location All Tauranga Eastern Bay of Plenty - other Kawerau Ōhope Ōpōtiki Whaka…" at bounding box center [797, 160] width 714 height 55
click at [1371, 218] on div "Location All Tauranga Eastern Bay of Plenty - other Kawerau Ōhope Ōpōtiki Whaka…" at bounding box center [831, 226] width 1278 height 224
click at [62, 98] on link "Home" at bounding box center [95, 93] width 191 height 32
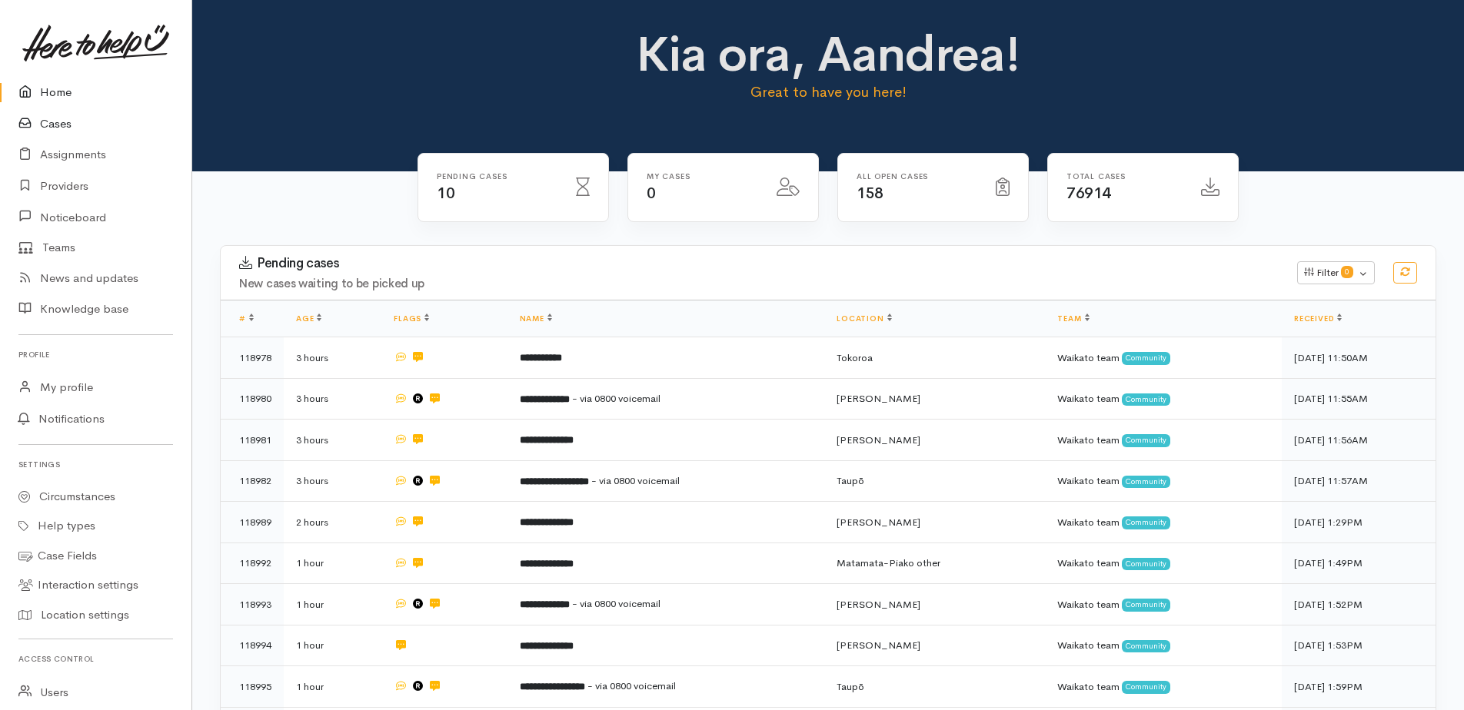
click at [65, 119] on link "Cases" at bounding box center [95, 124] width 191 height 32
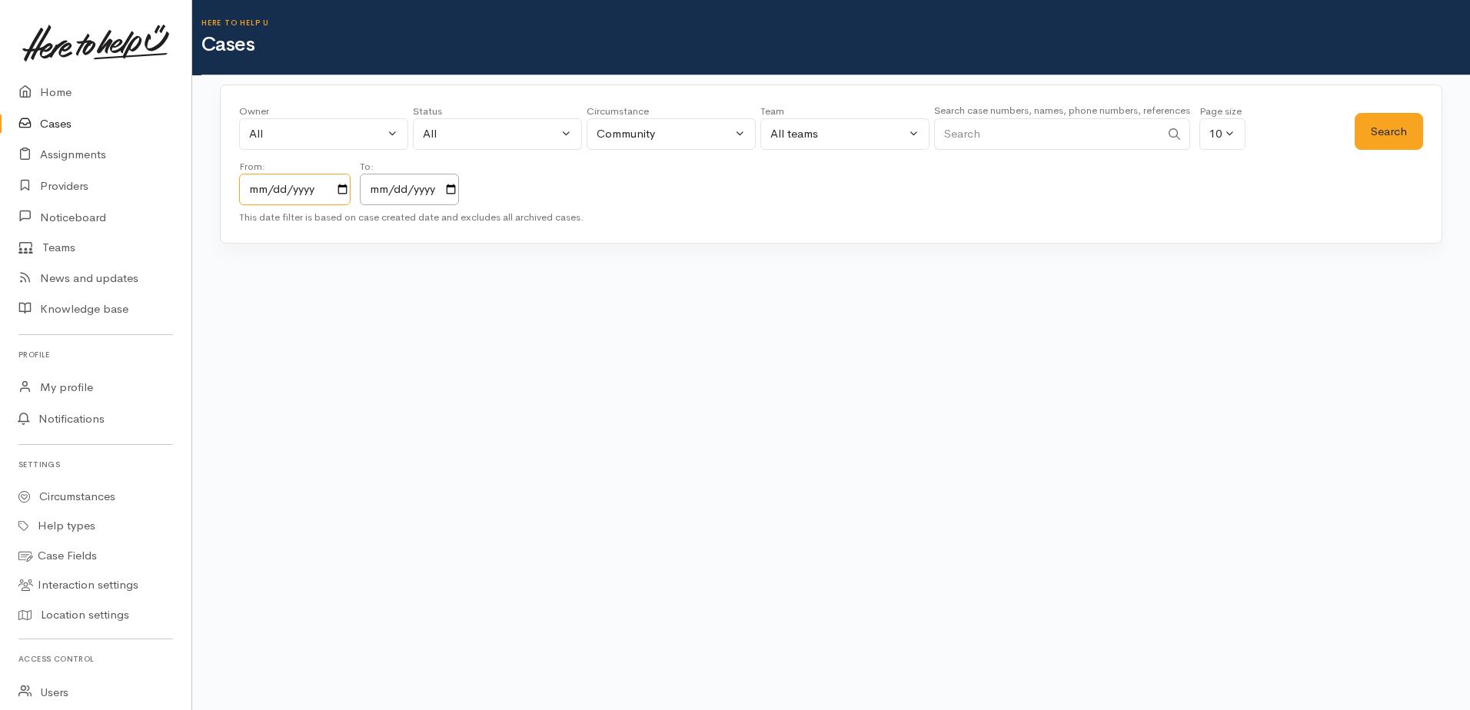
click at [345, 186] on input "[DATE]" at bounding box center [294, 190] width 111 height 32
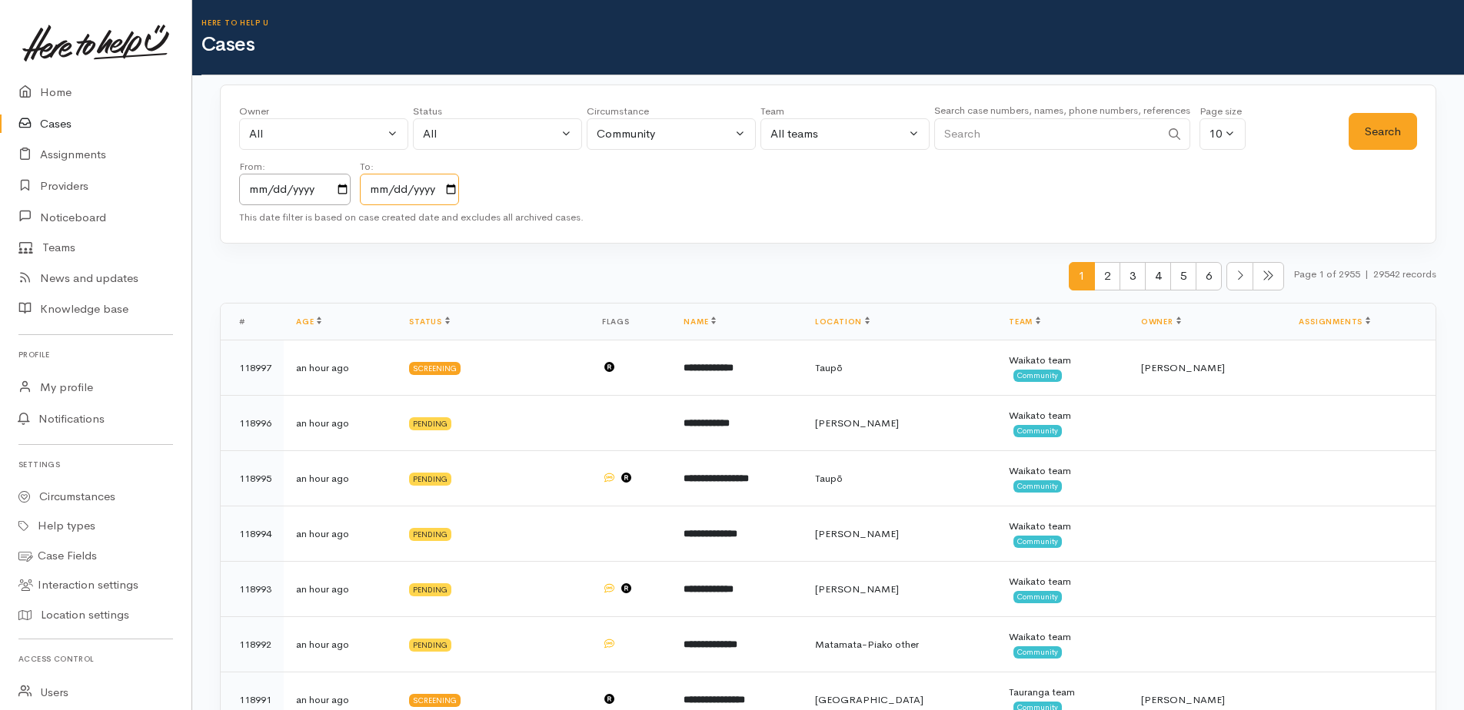
click at [456, 188] on input "[DATE]" at bounding box center [409, 190] width 99 height 32
click at [346, 188] on input "[DATE]" at bounding box center [294, 190] width 111 height 32
type input "[DATE]"
click at [1399, 123] on button "Search" at bounding box center [1383, 132] width 68 height 38
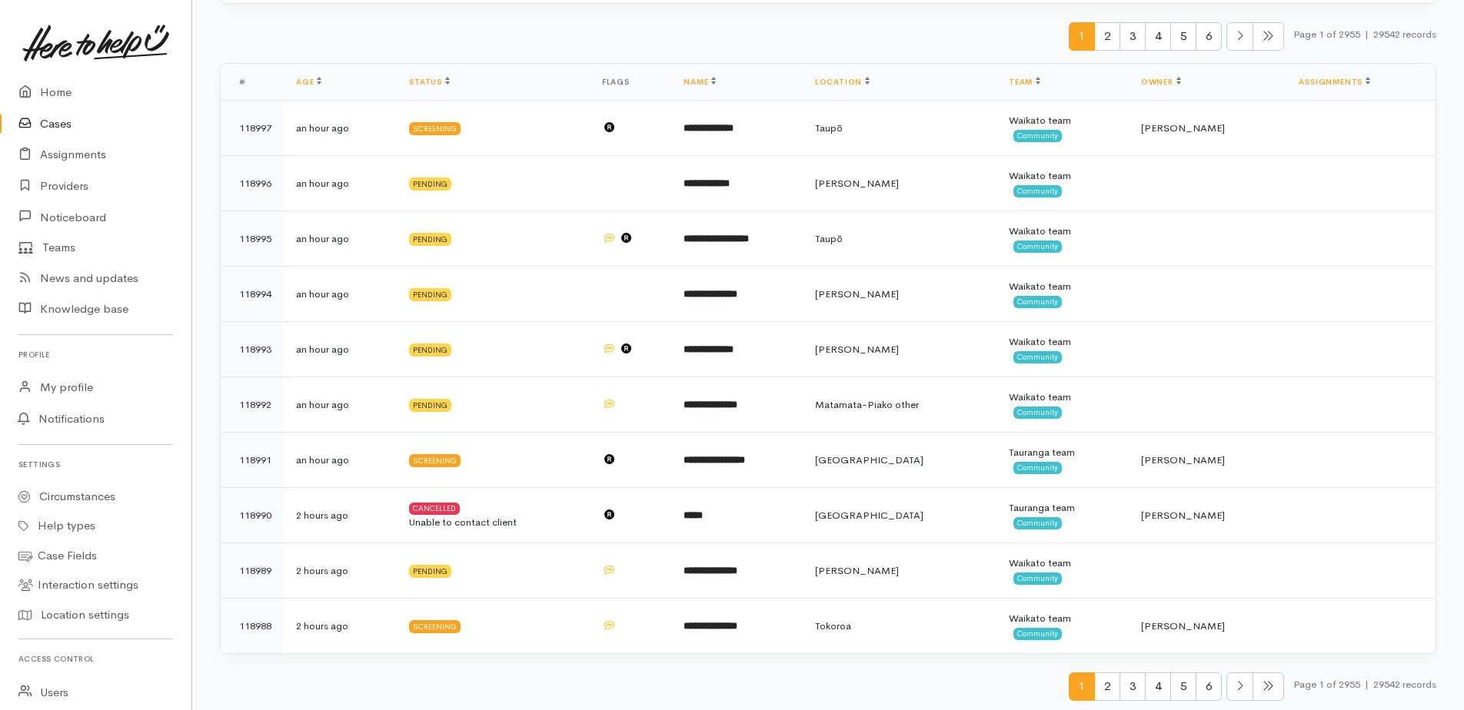
scroll to position [243, 0]
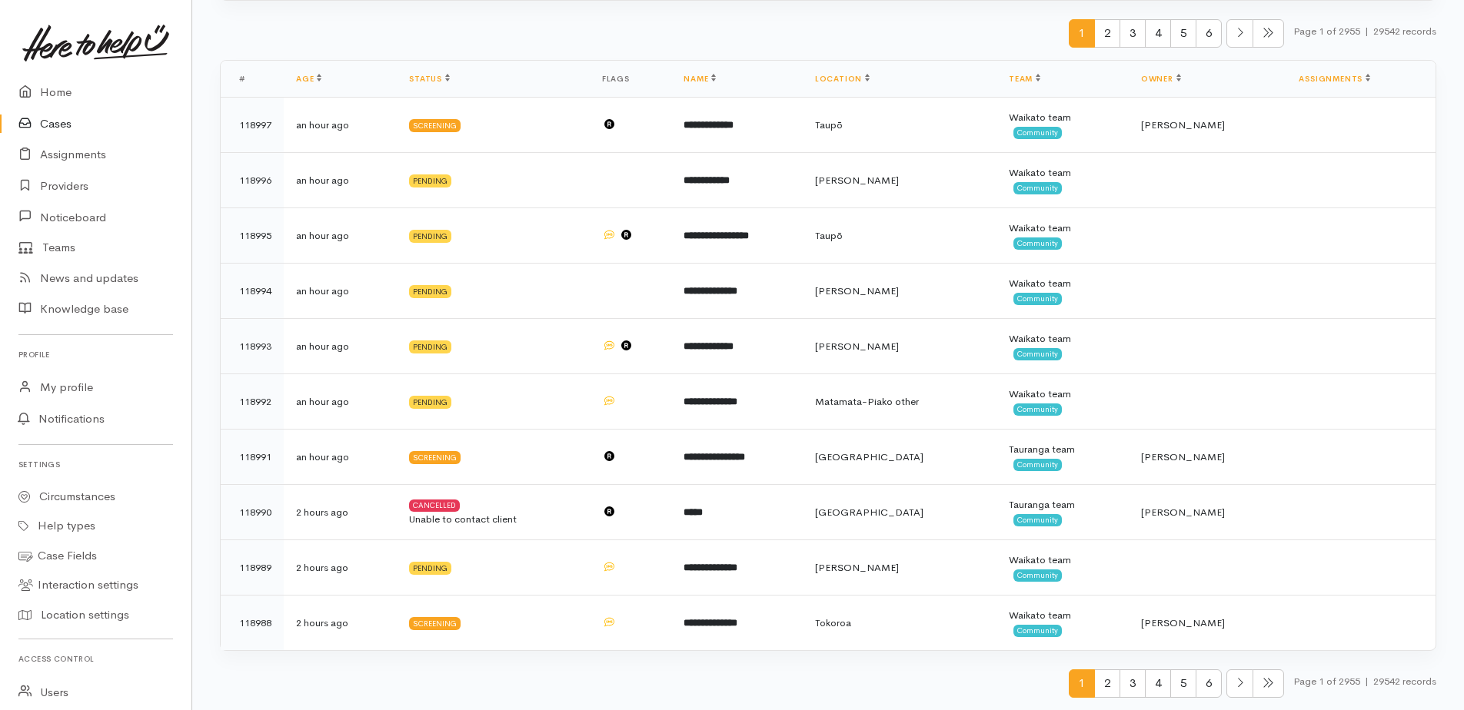
click at [1099, 686] on span "2" at bounding box center [1107, 684] width 26 height 28
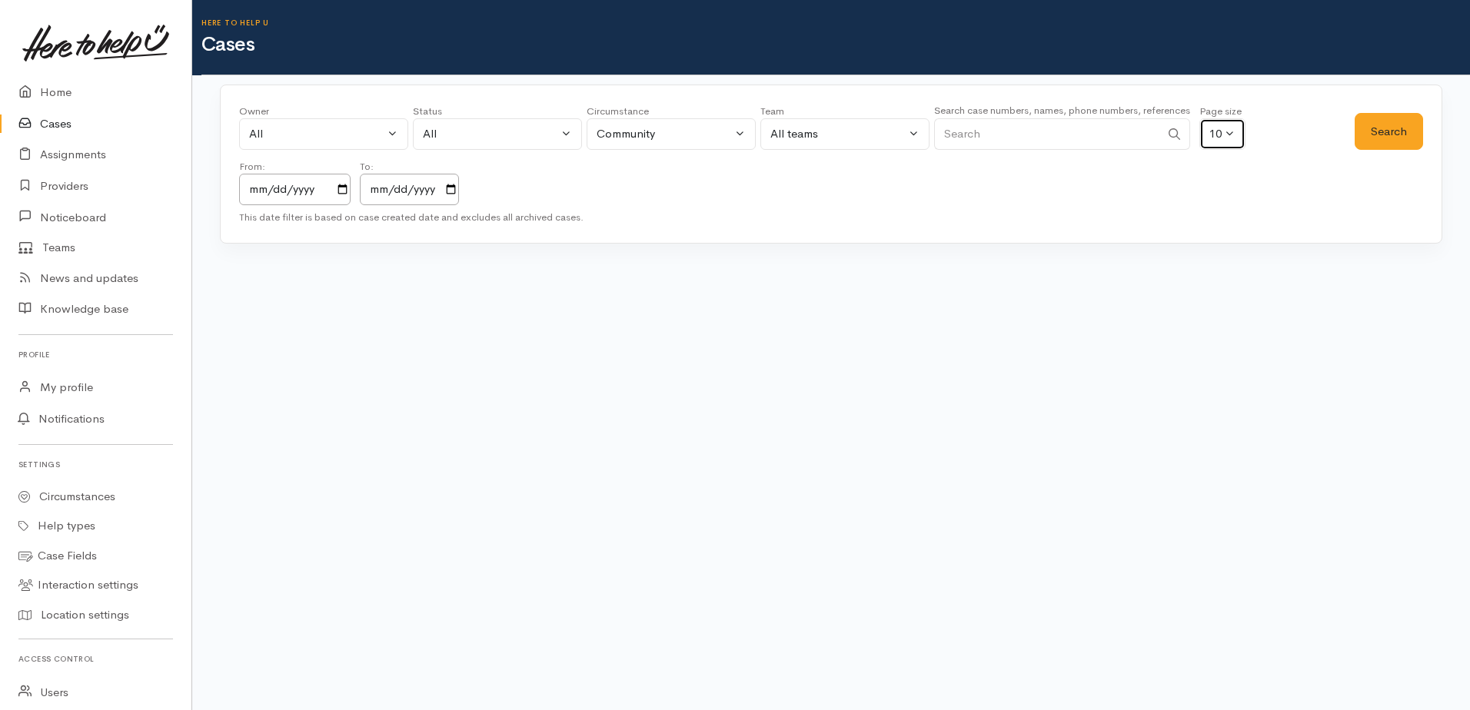
click at [1236, 141] on button "10" at bounding box center [1222, 134] width 46 height 32
click at [1237, 195] on link "20" at bounding box center [1227, 194] width 55 height 24
select select "20"
click at [1389, 130] on button "Search" at bounding box center [1389, 132] width 68 height 38
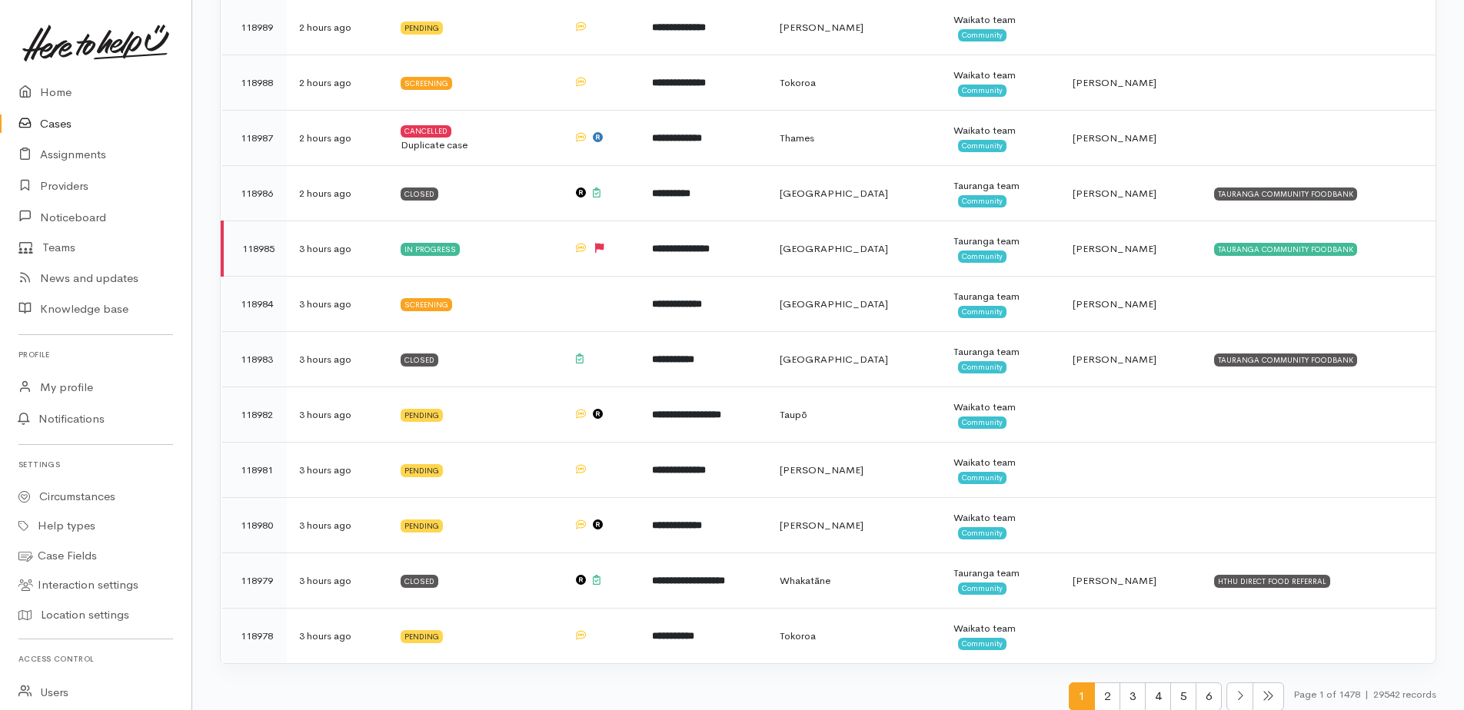
scroll to position [797, 0]
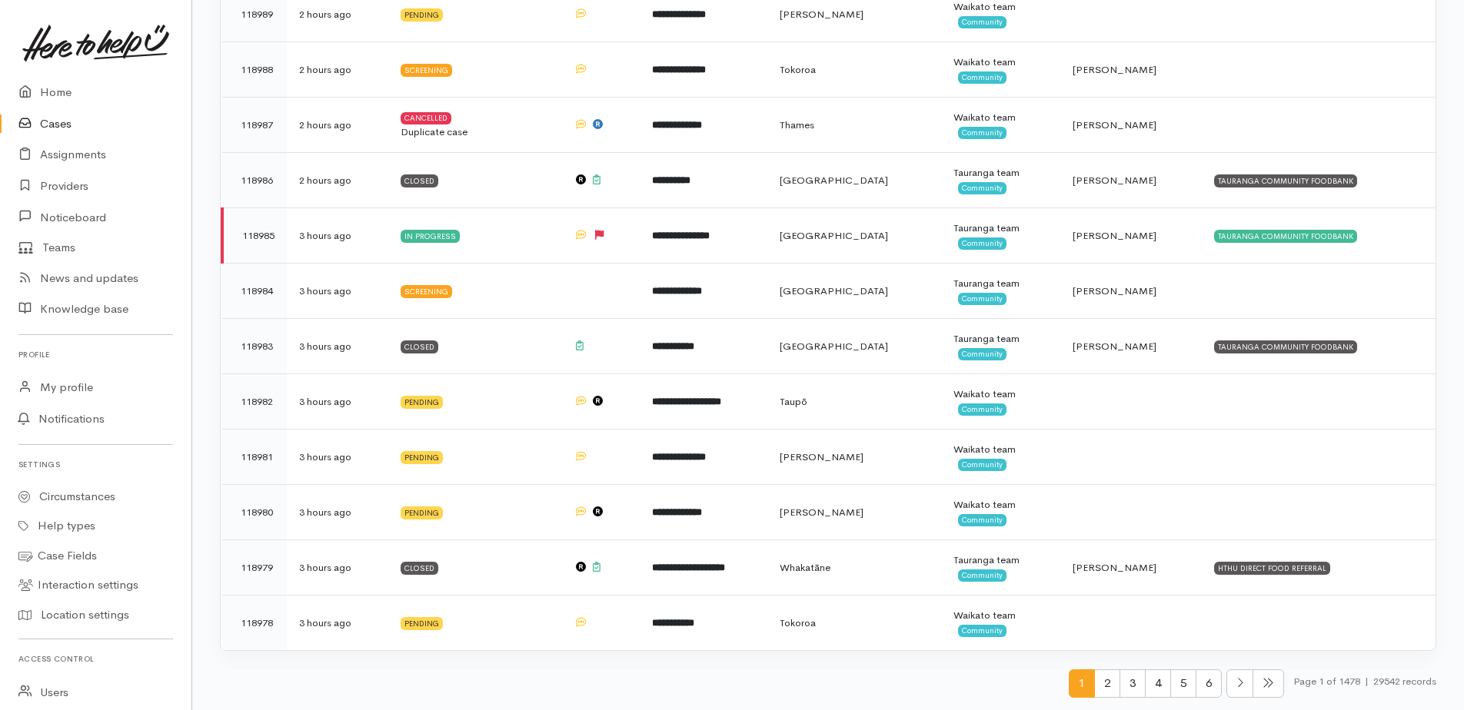
click at [1103, 690] on span "2" at bounding box center [1107, 684] width 26 height 28
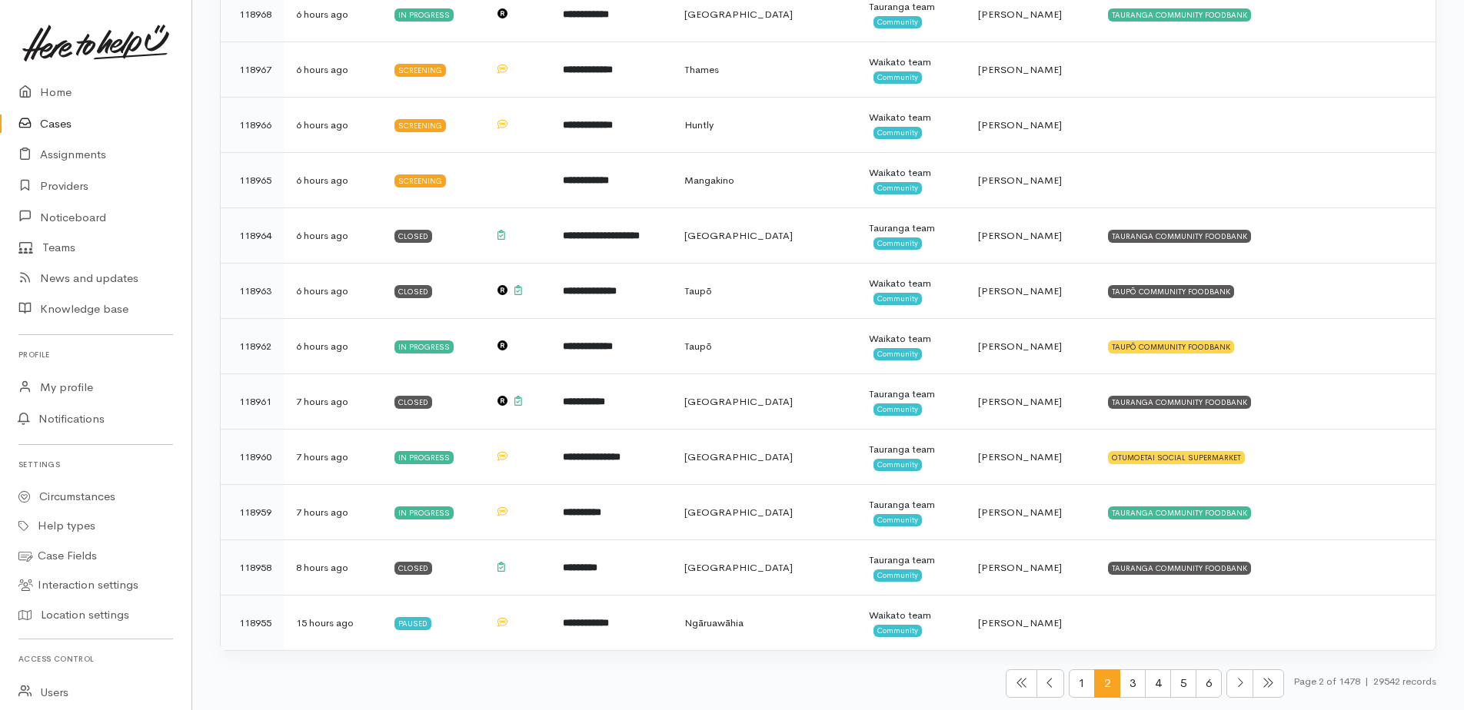
click at [1122, 681] on span "3" at bounding box center [1133, 684] width 26 height 28
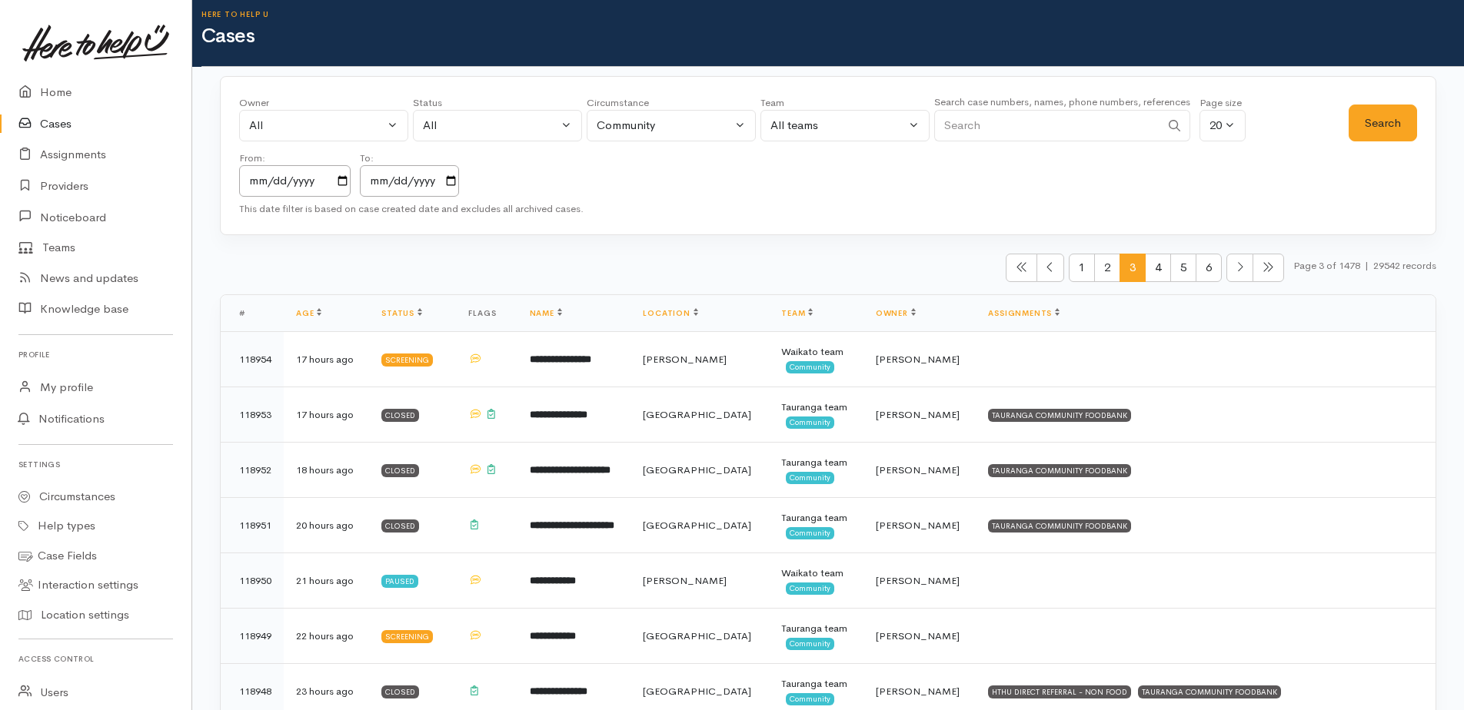
scroll to position [0, 0]
